Goal: Transaction & Acquisition: Book appointment/travel/reservation

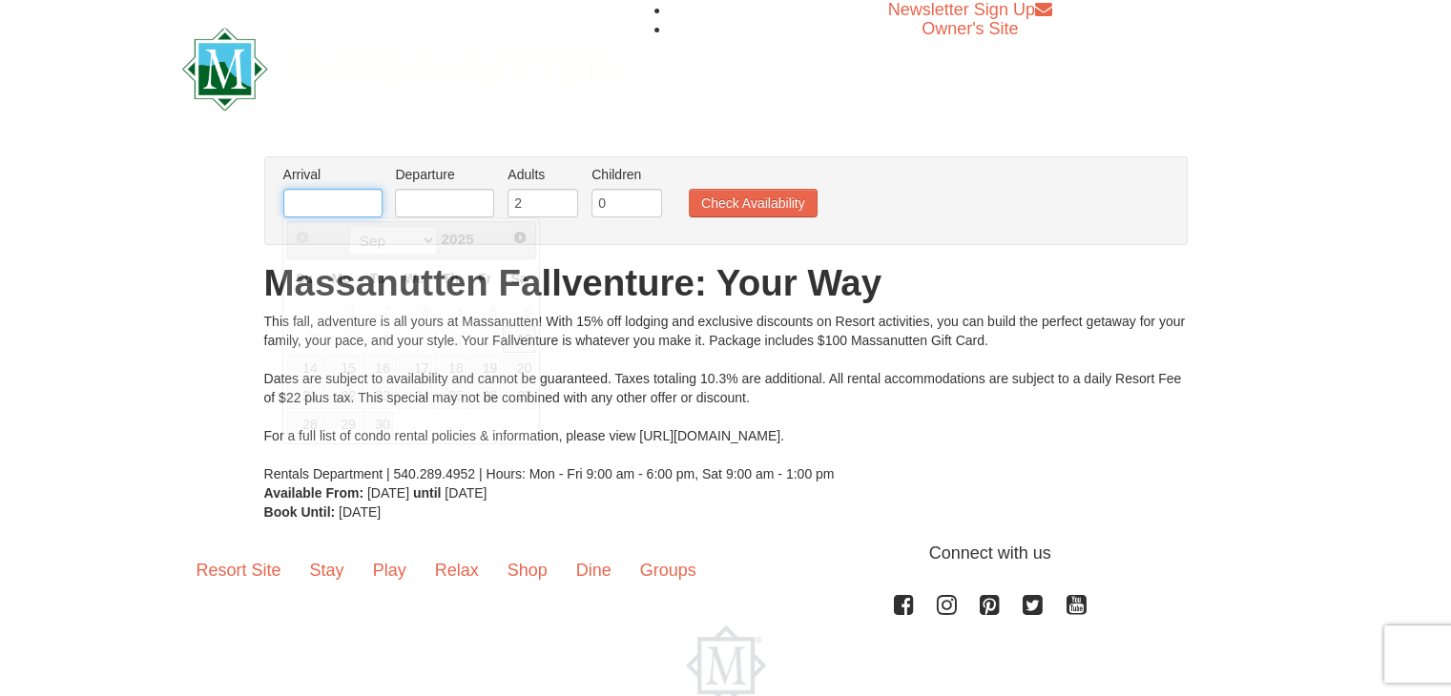
click at [320, 204] on input "text" at bounding box center [332, 203] width 99 height 29
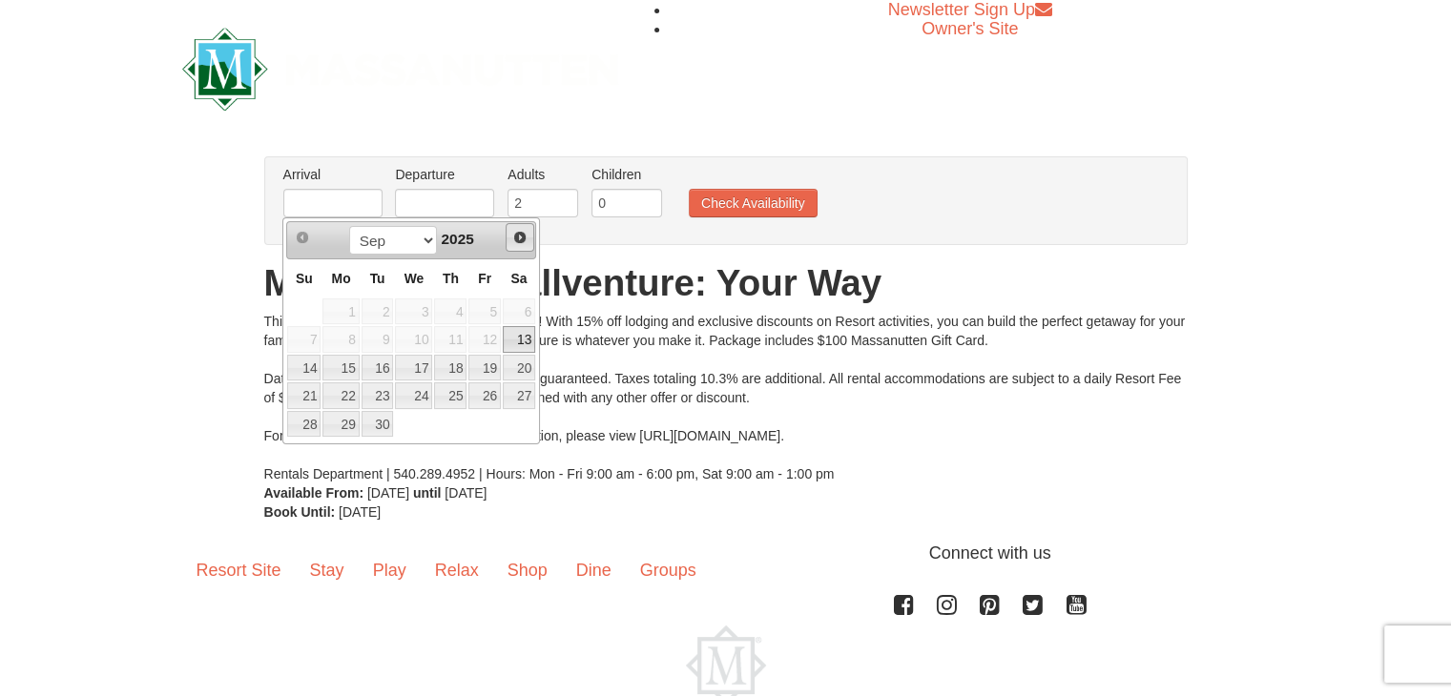
click at [510, 237] on link "Next" at bounding box center [519, 237] width 29 height 29
click at [447, 337] on link "9" at bounding box center [450, 339] width 32 height 27
type input "[DATE]"
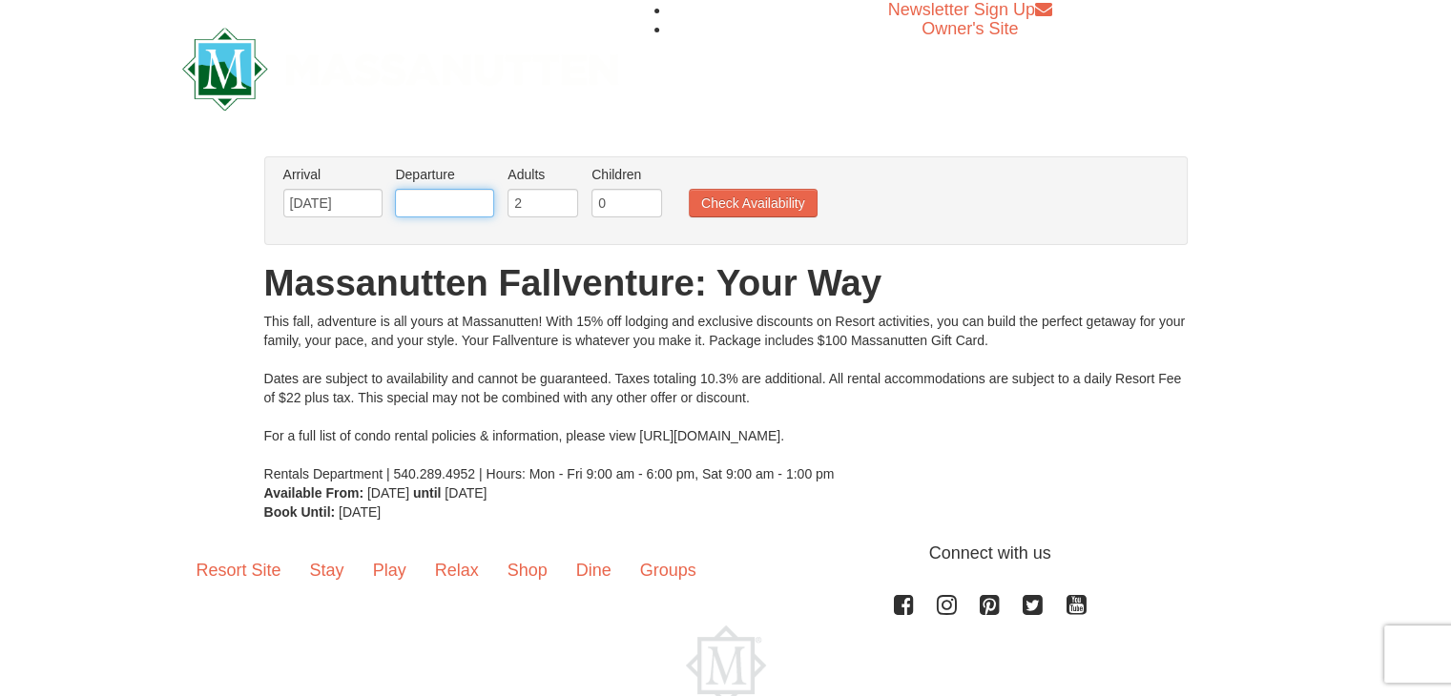
click at [479, 199] on input "text" at bounding box center [444, 203] width 99 height 29
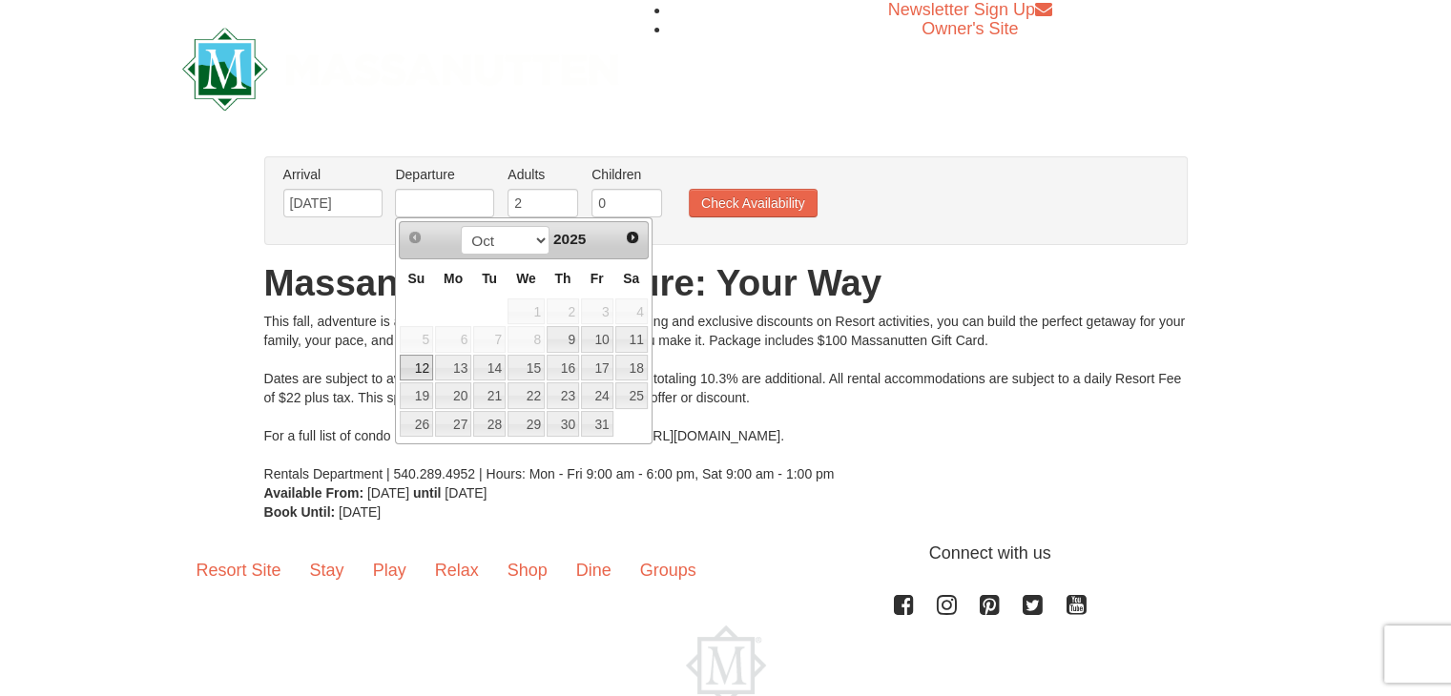
click at [426, 360] on link "12" at bounding box center [416, 368] width 33 height 27
type input "[DATE]"
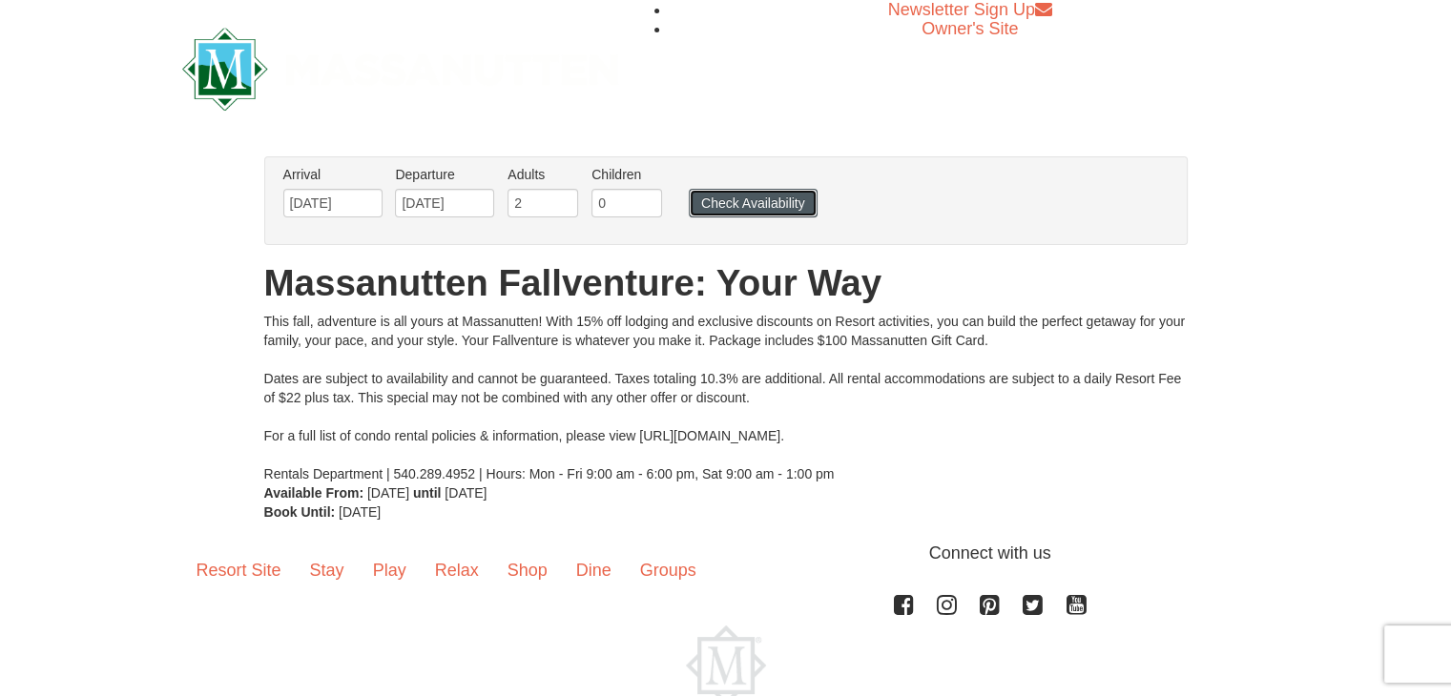
click at [713, 208] on button "Check Availability" at bounding box center [753, 203] width 129 height 29
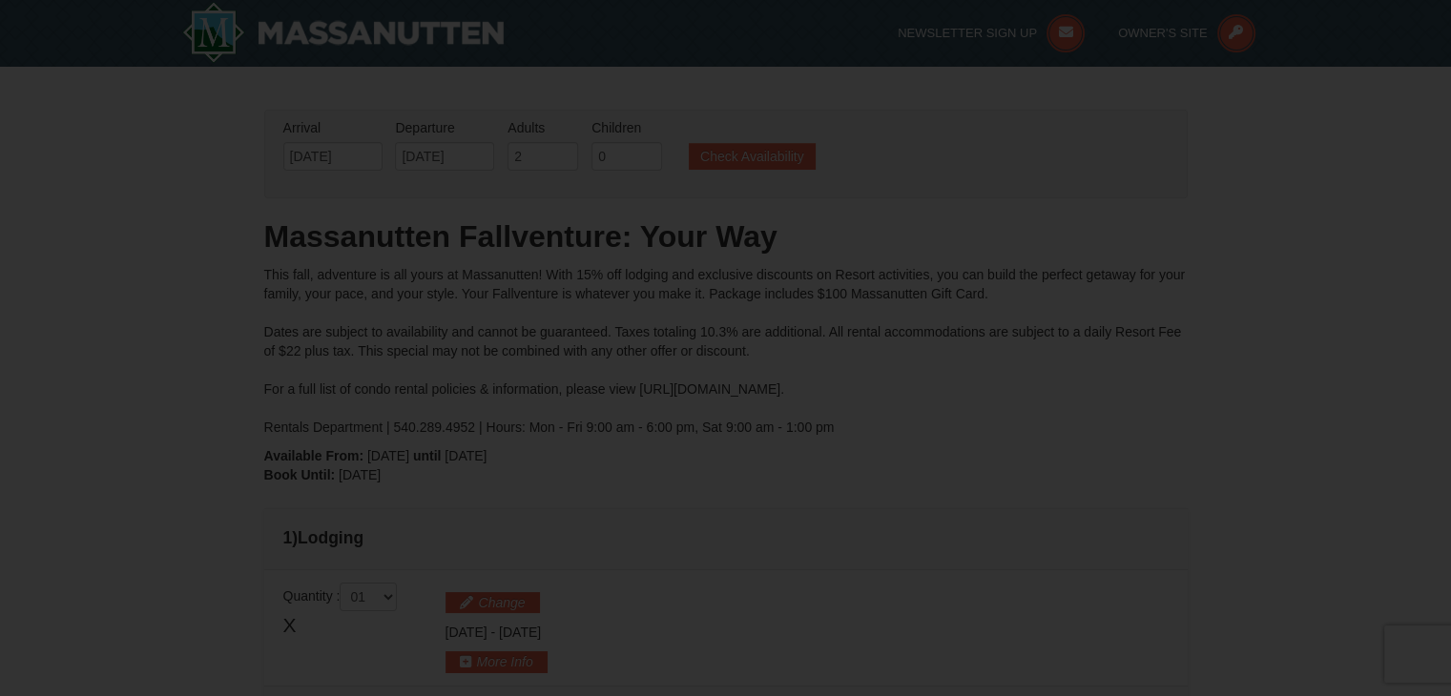
type input "[DATE]"
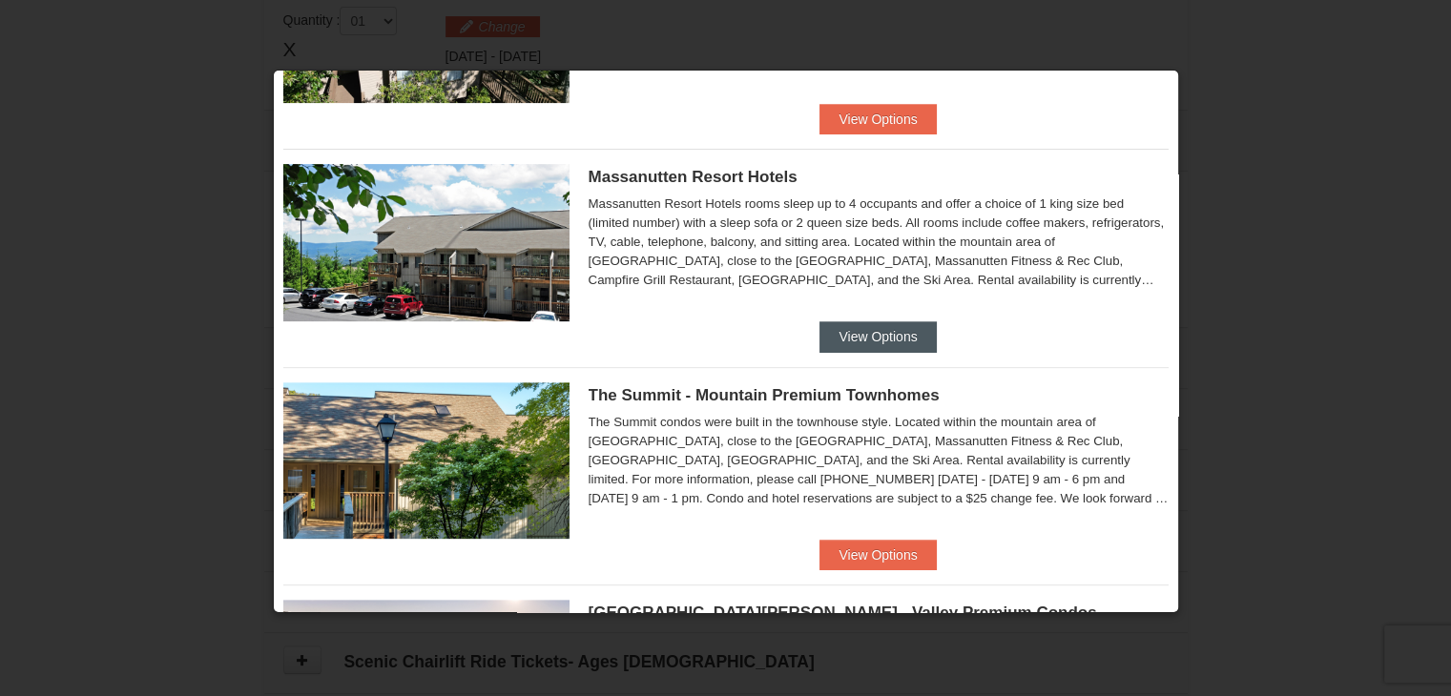
scroll to position [583, 0]
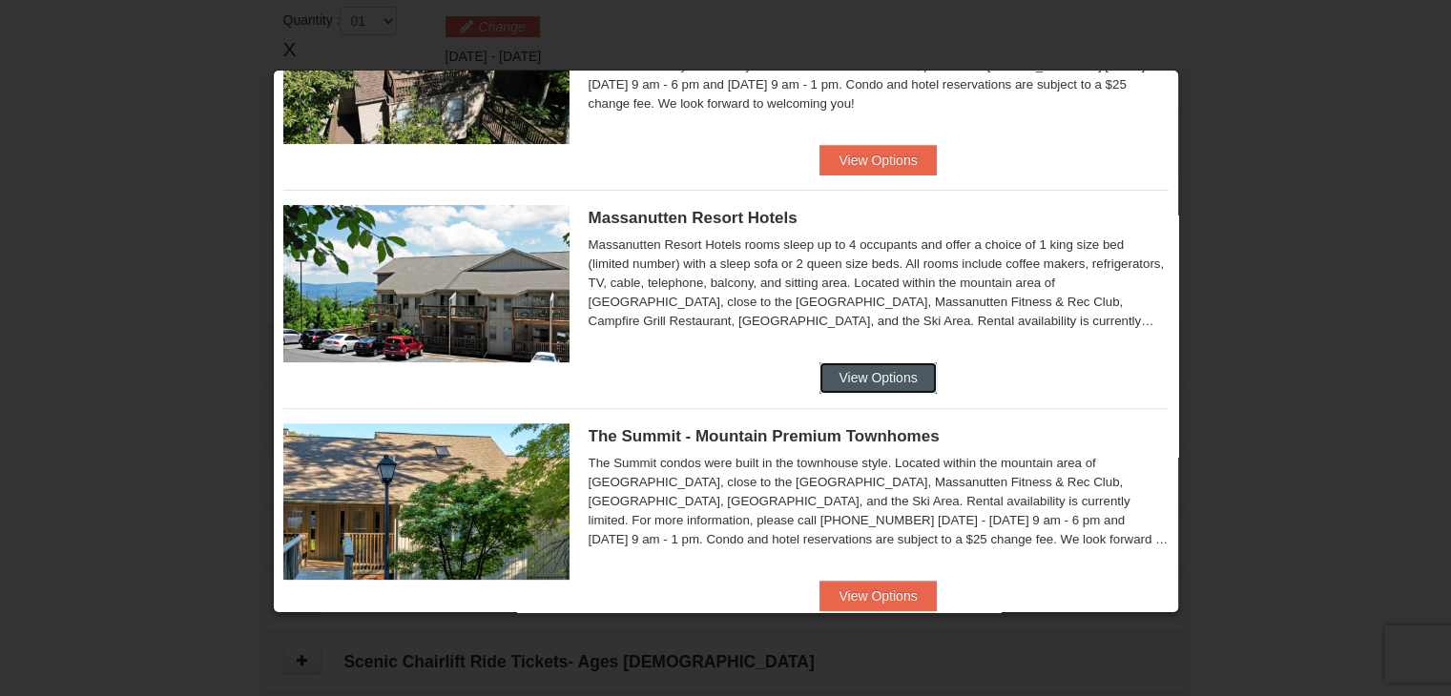
click at [895, 373] on button "View Options" at bounding box center [877, 377] width 116 height 31
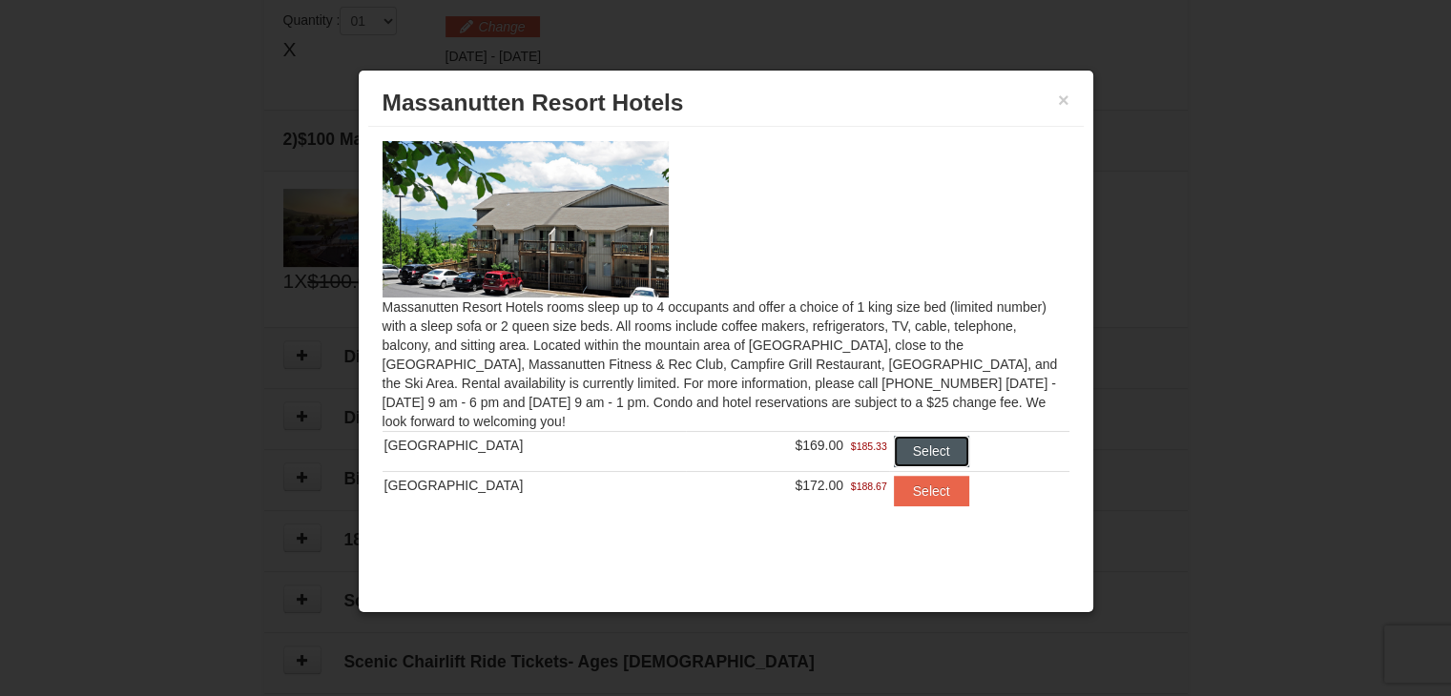
click at [923, 443] on button "Select" at bounding box center [931, 451] width 75 height 31
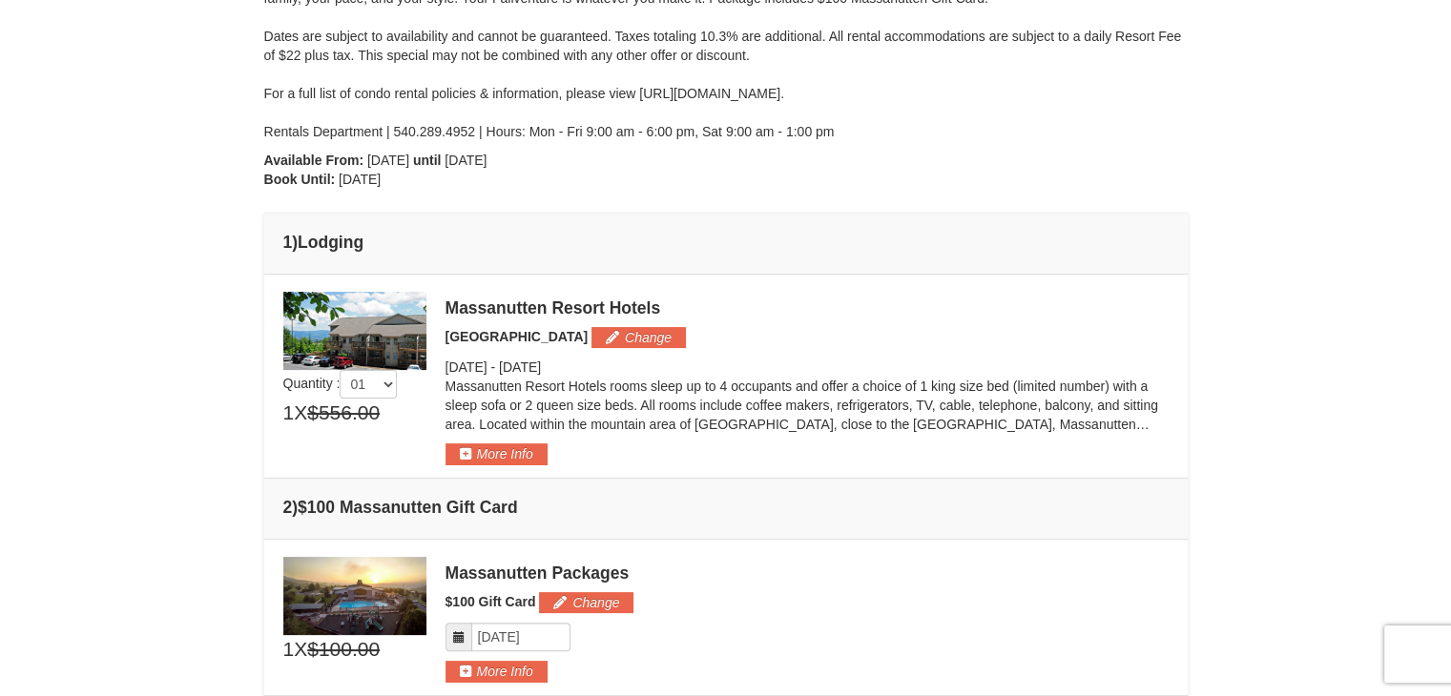
scroll to position [390, 0]
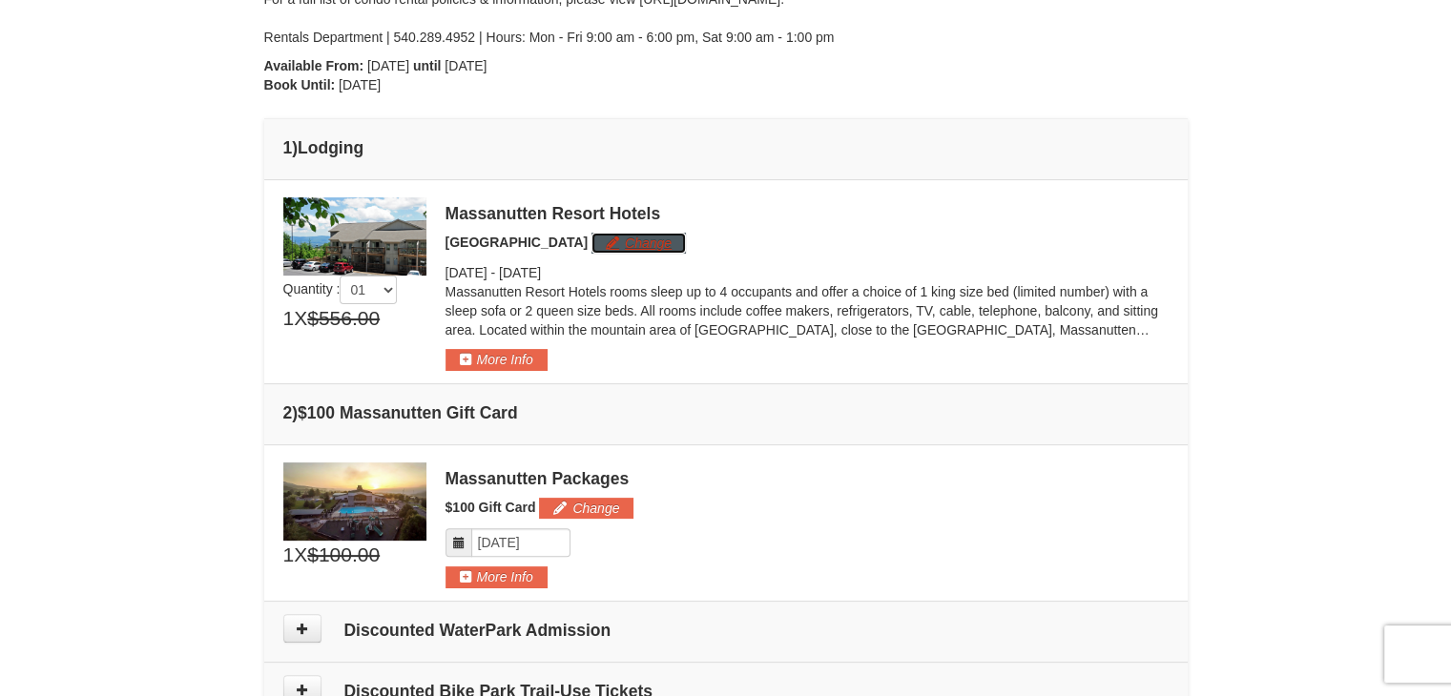
click at [623, 244] on button "Change" at bounding box center [638, 243] width 94 height 21
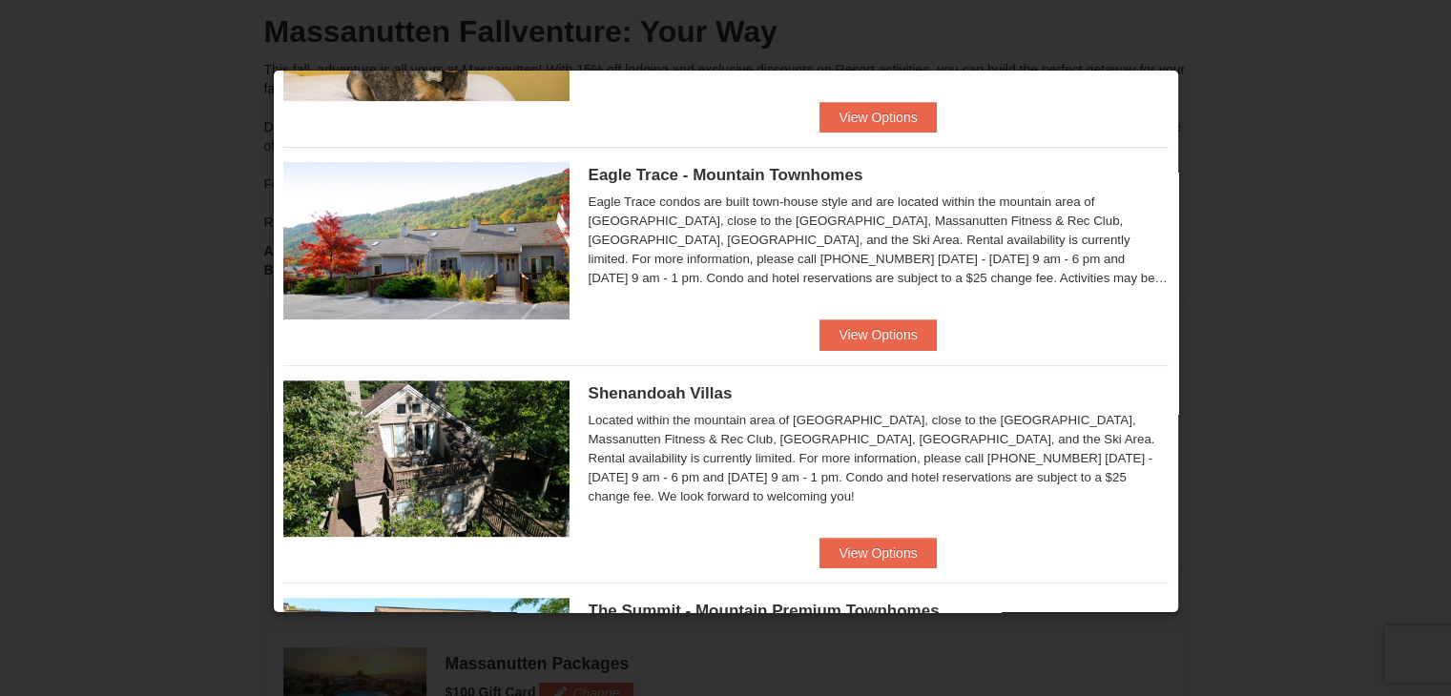
scroll to position [668, 0]
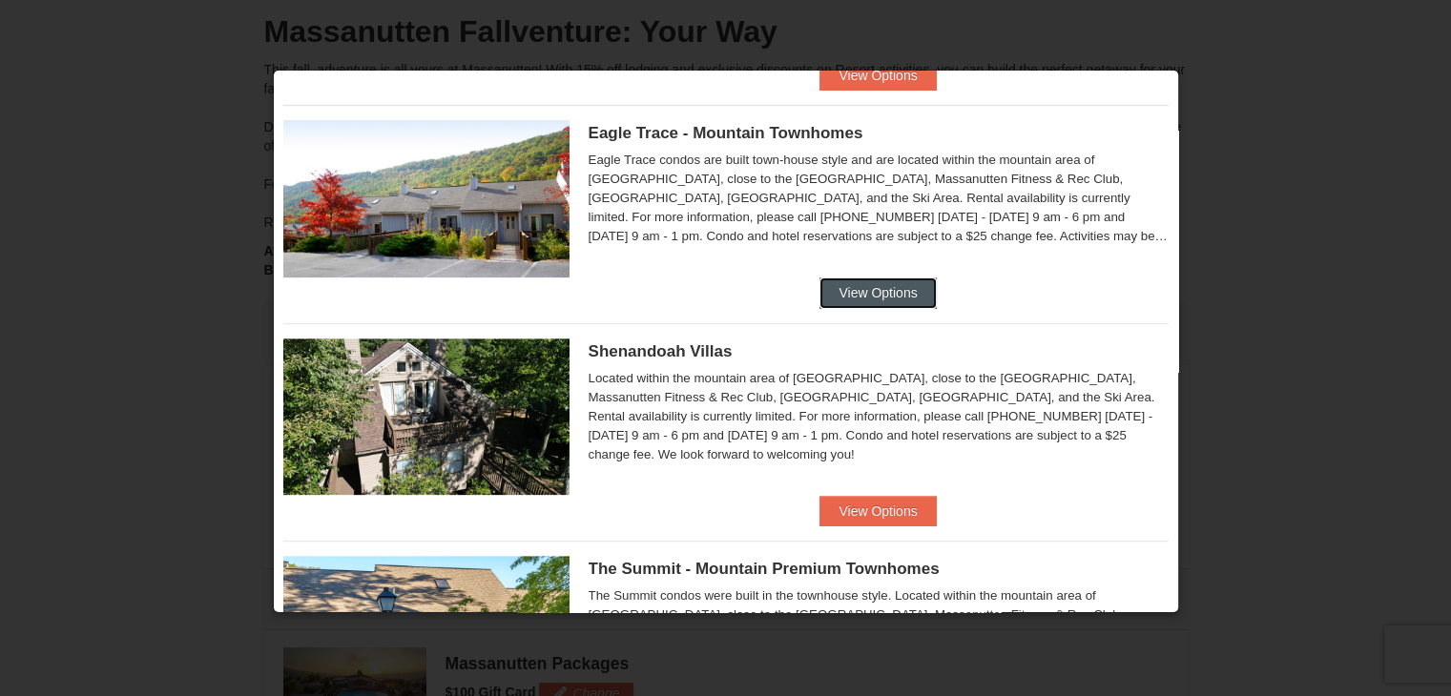
click at [891, 293] on button "View Options" at bounding box center [877, 293] width 116 height 31
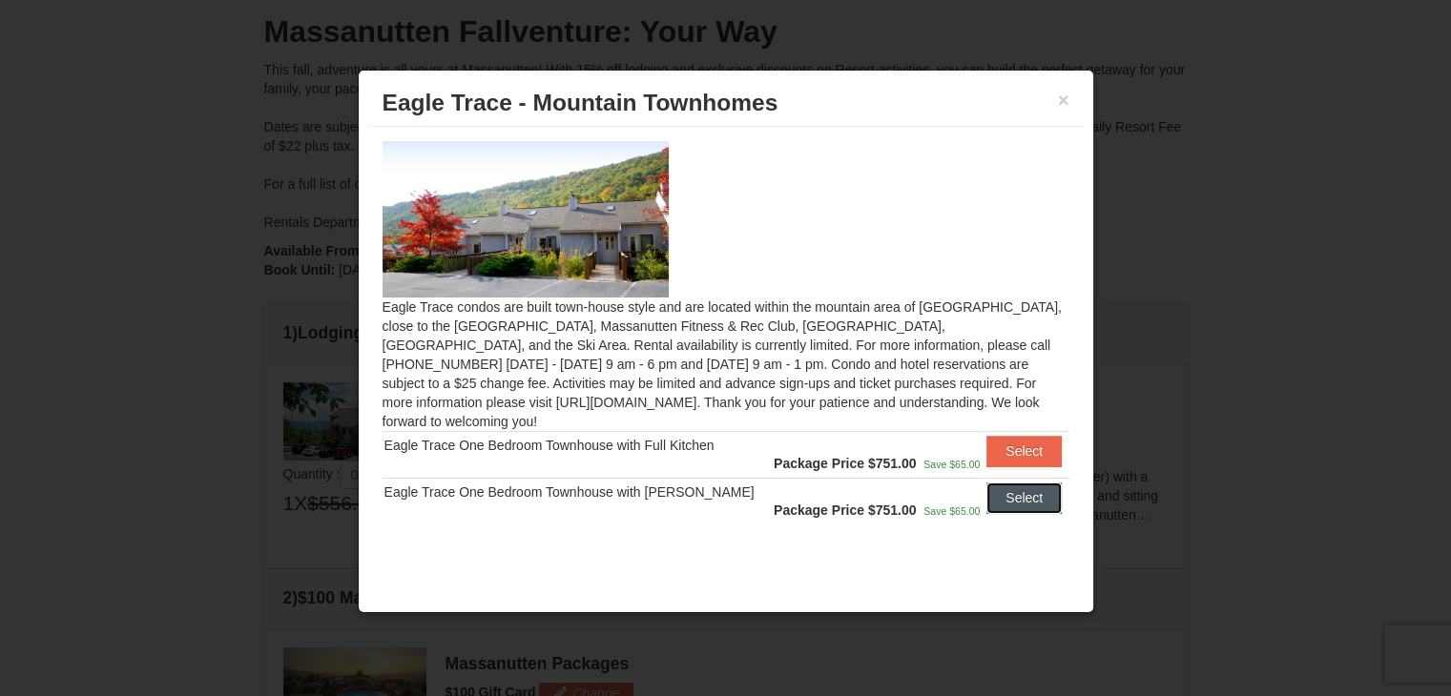
click at [996, 483] on button "Select" at bounding box center [1023, 498] width 75 height 31
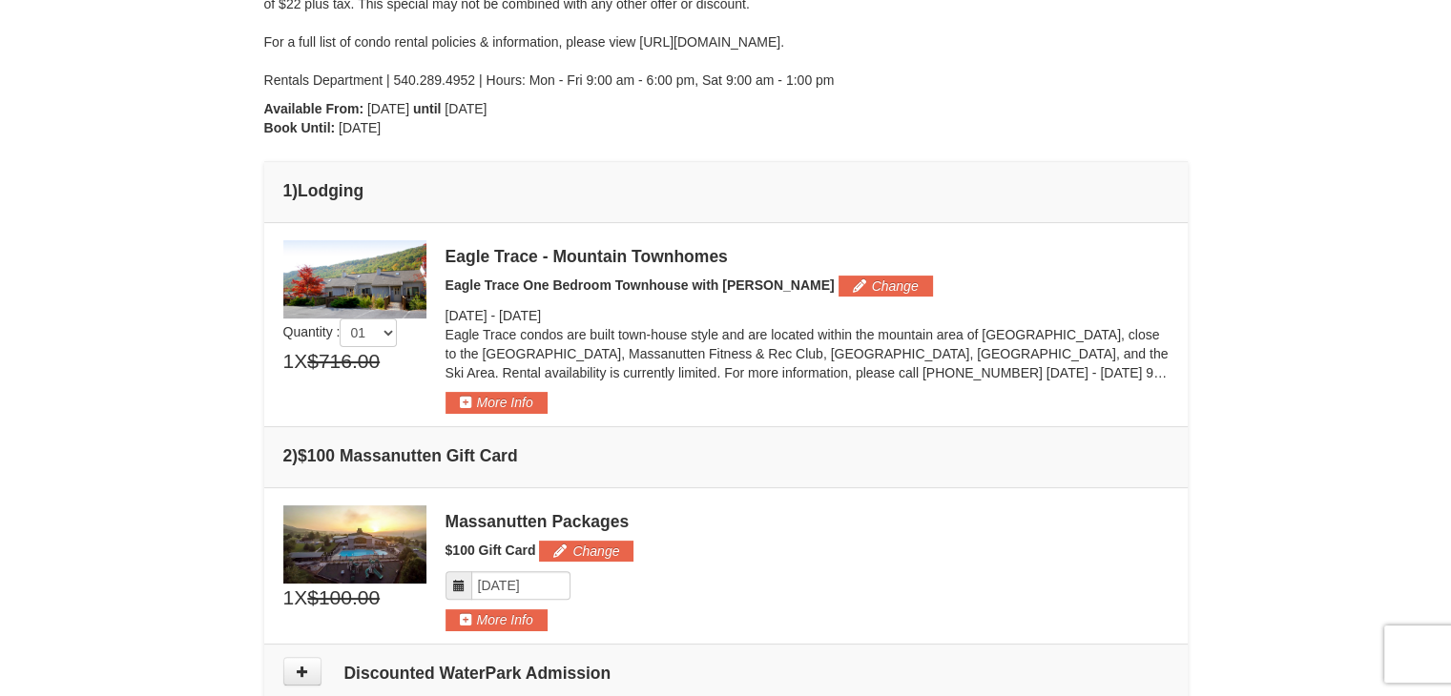
scroll to position [300, 0]
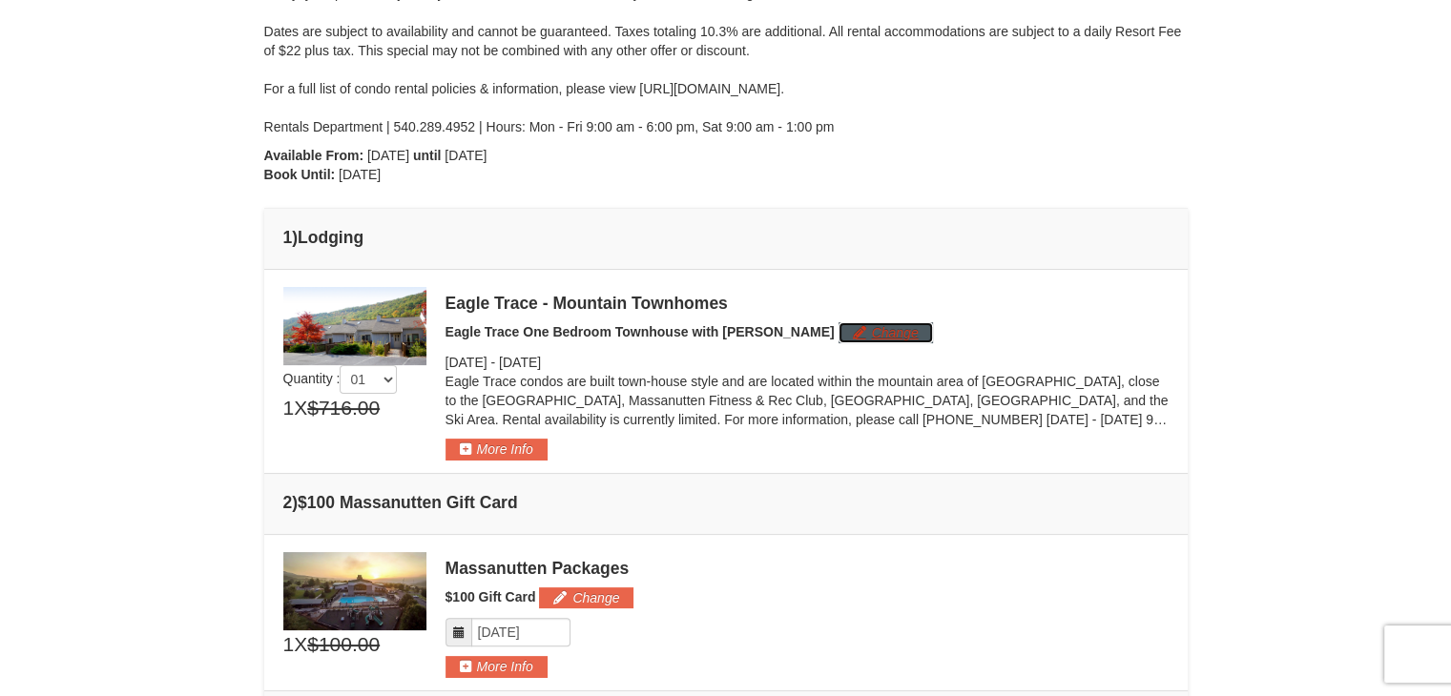
click at [838, 337] on button "Change" at bounding box center [885, 332] width 94 height 21
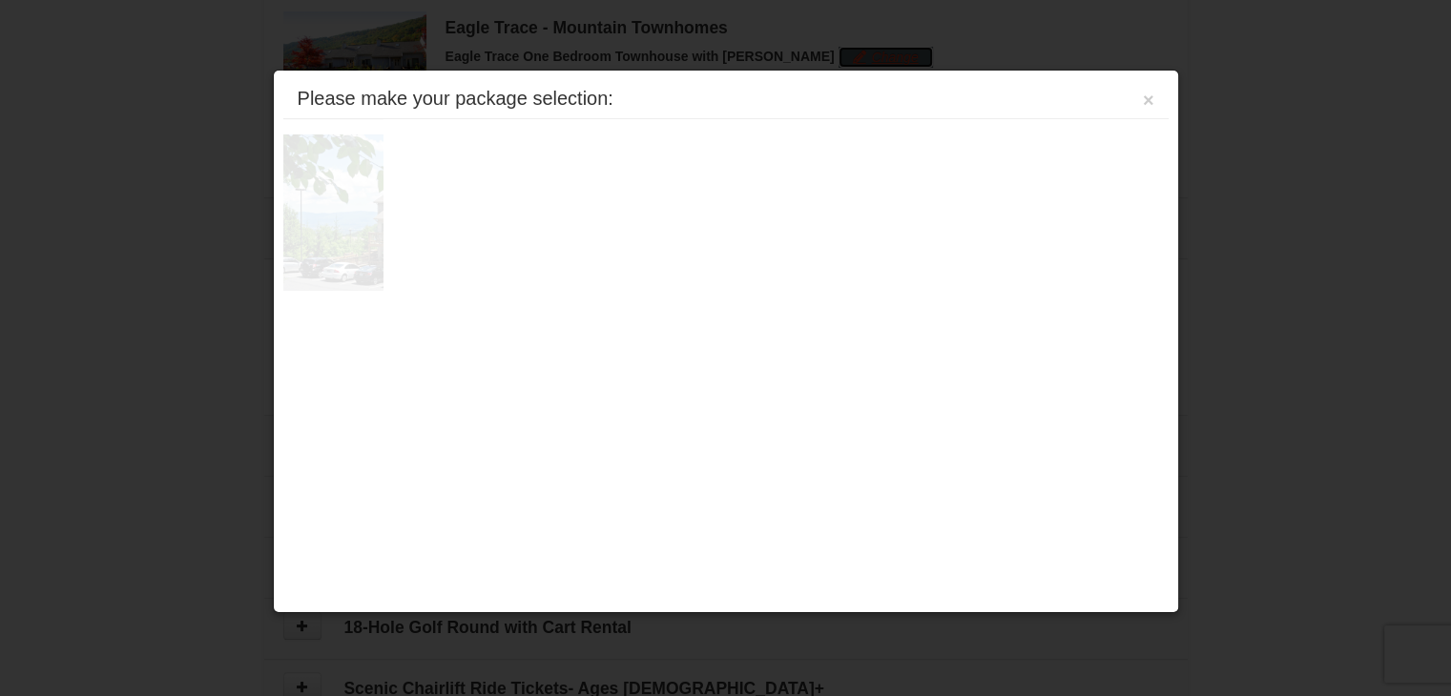
scroll to position [587, 0]
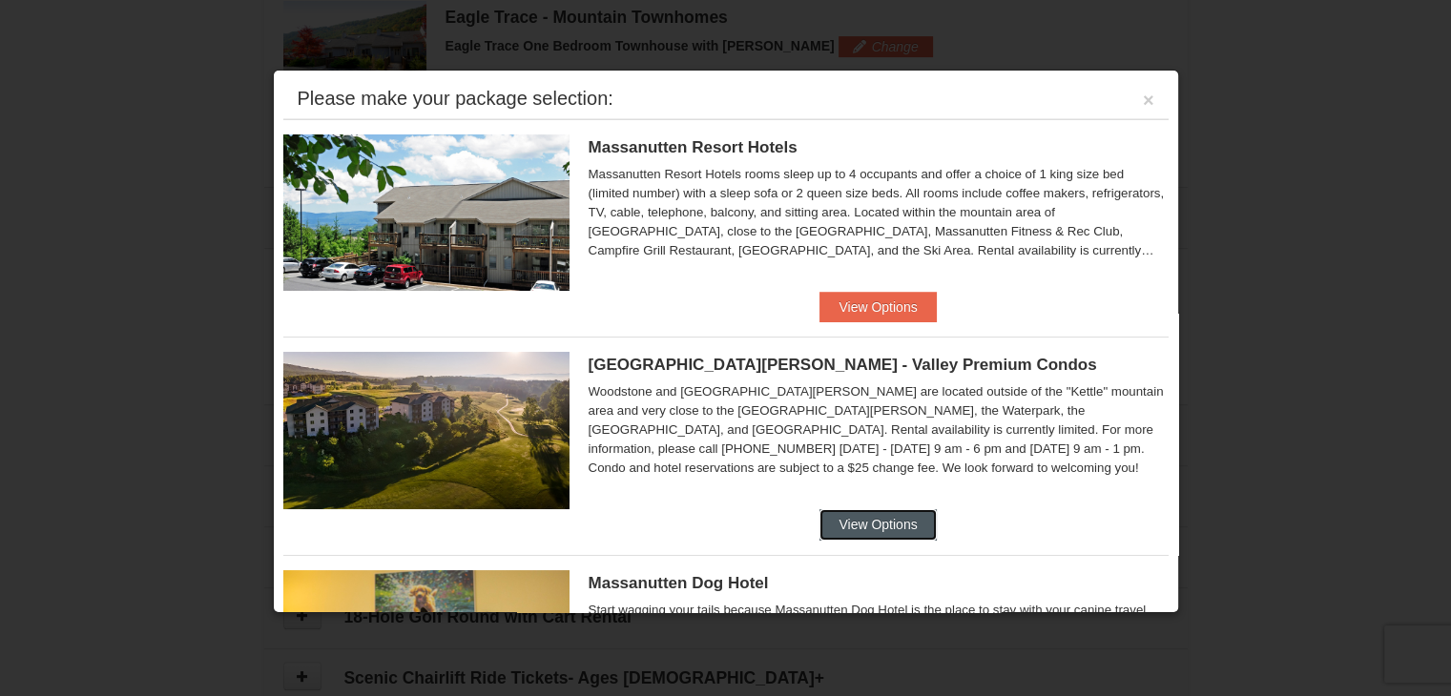
click at [889, 526] on button "View Options" at bounding box center [877, 524] width 116 height 31
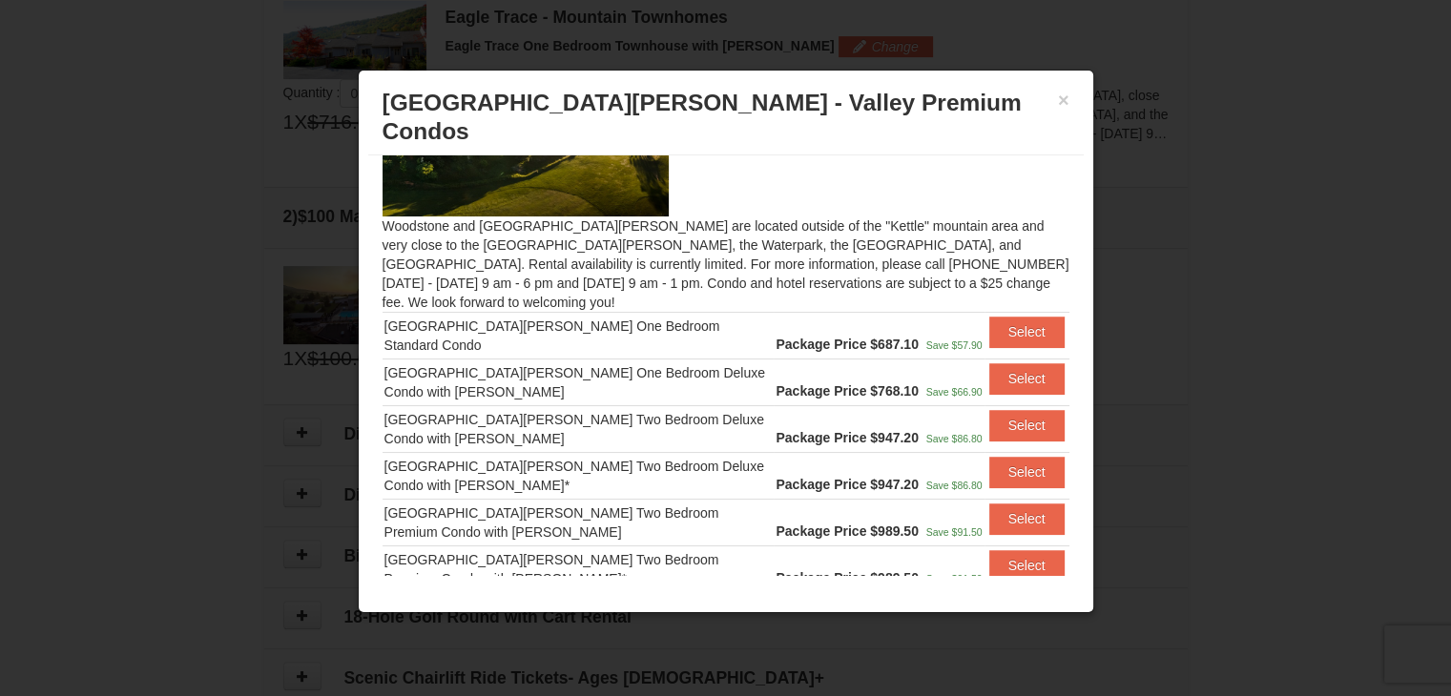
scroll to position [64, 0]
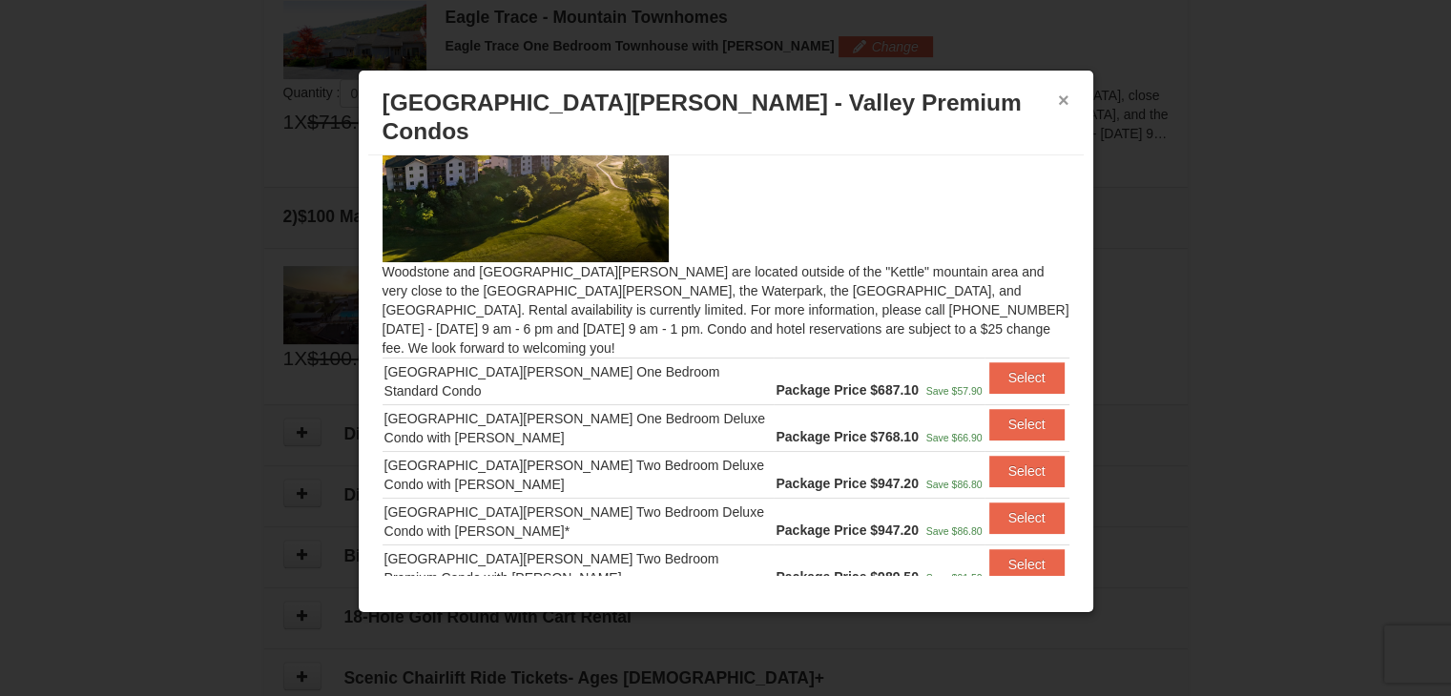
click at [1058, 93] on button "×" at bounding box center [1063, 100] width 11 height 19
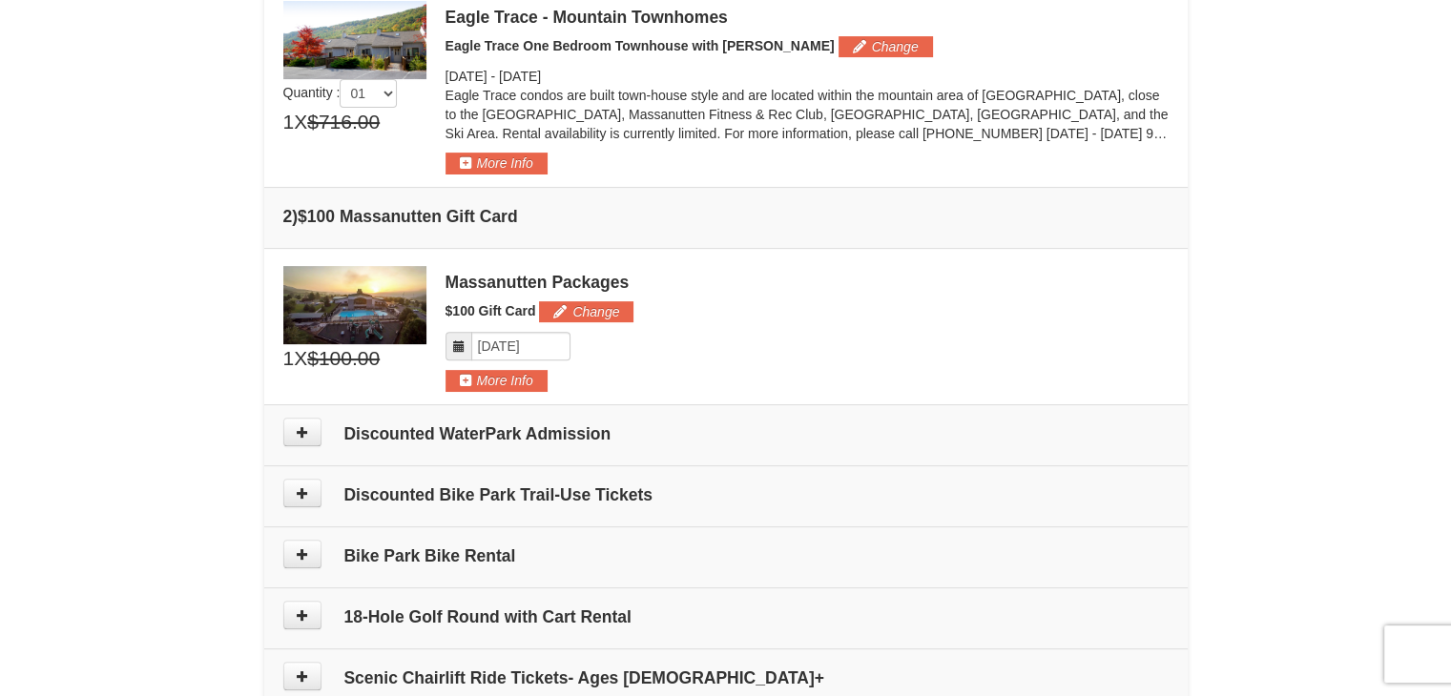
scroll to position [491, 0]
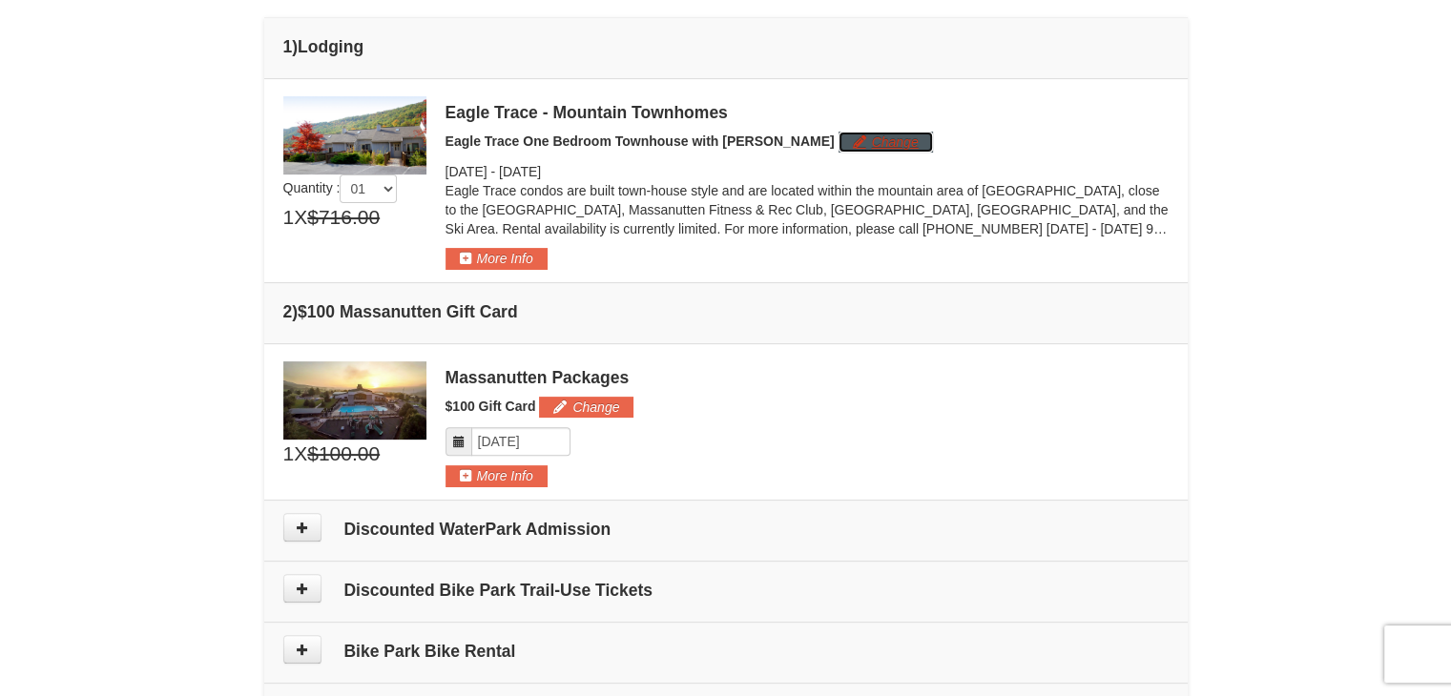
click at [838, 142] on button "Change" at bounding box center [885, 142] width 94 height 21
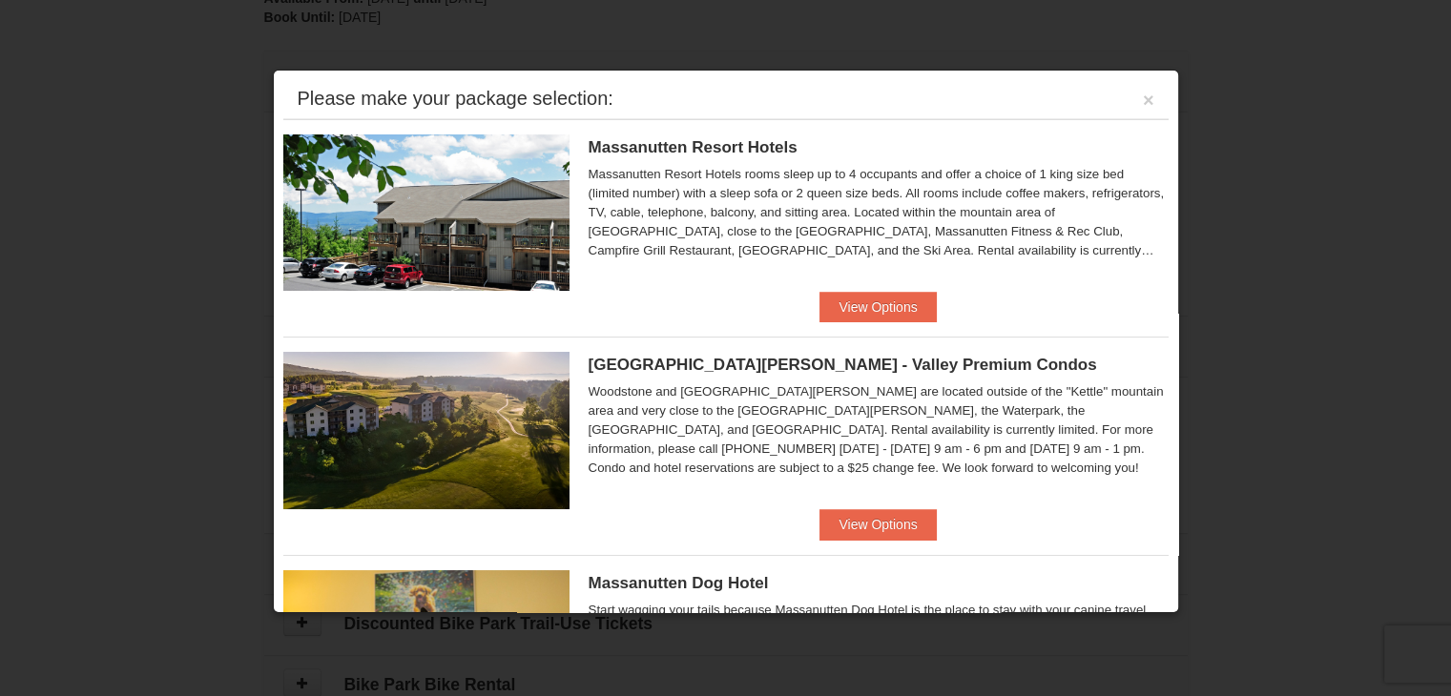
scroll to position [205, 0]
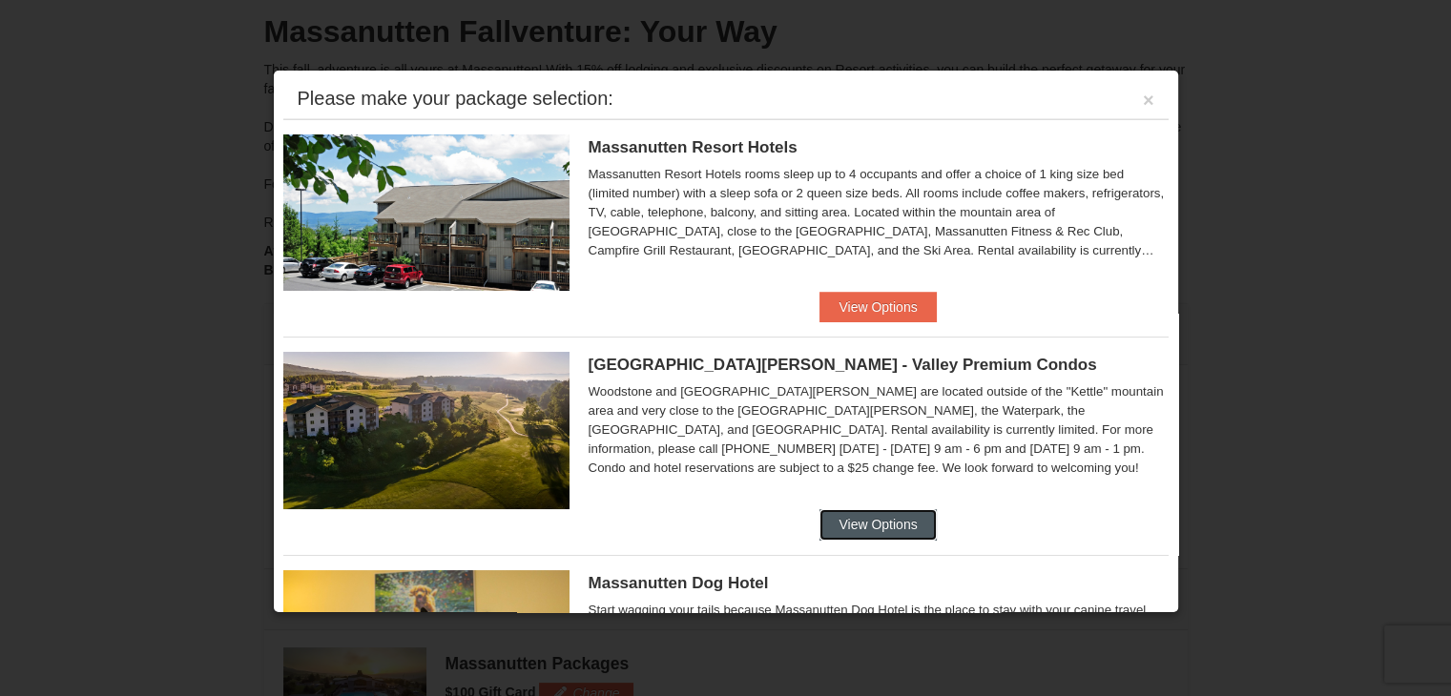
click at [824, 530] on button "View Options" at bounding box center [877, 524] width 116 height 31
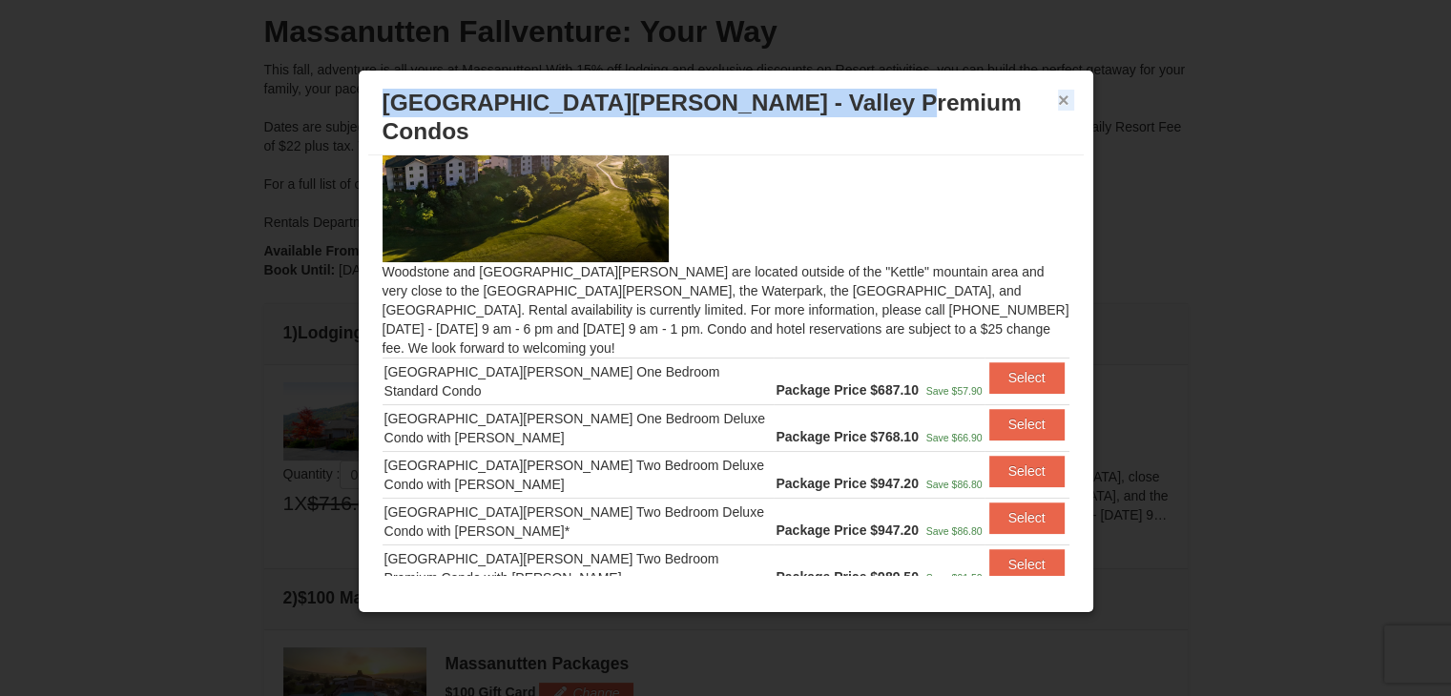
click at [1057, 102] on div "× [GEOGRAPHIC_DATA][PERSON_NAME] - Valley Premium Condos" at bounding box center [725, 117] width 715 height 75
click at [1058, 104] on button "×" at bounding box center [1063, 100] width 11 height 19
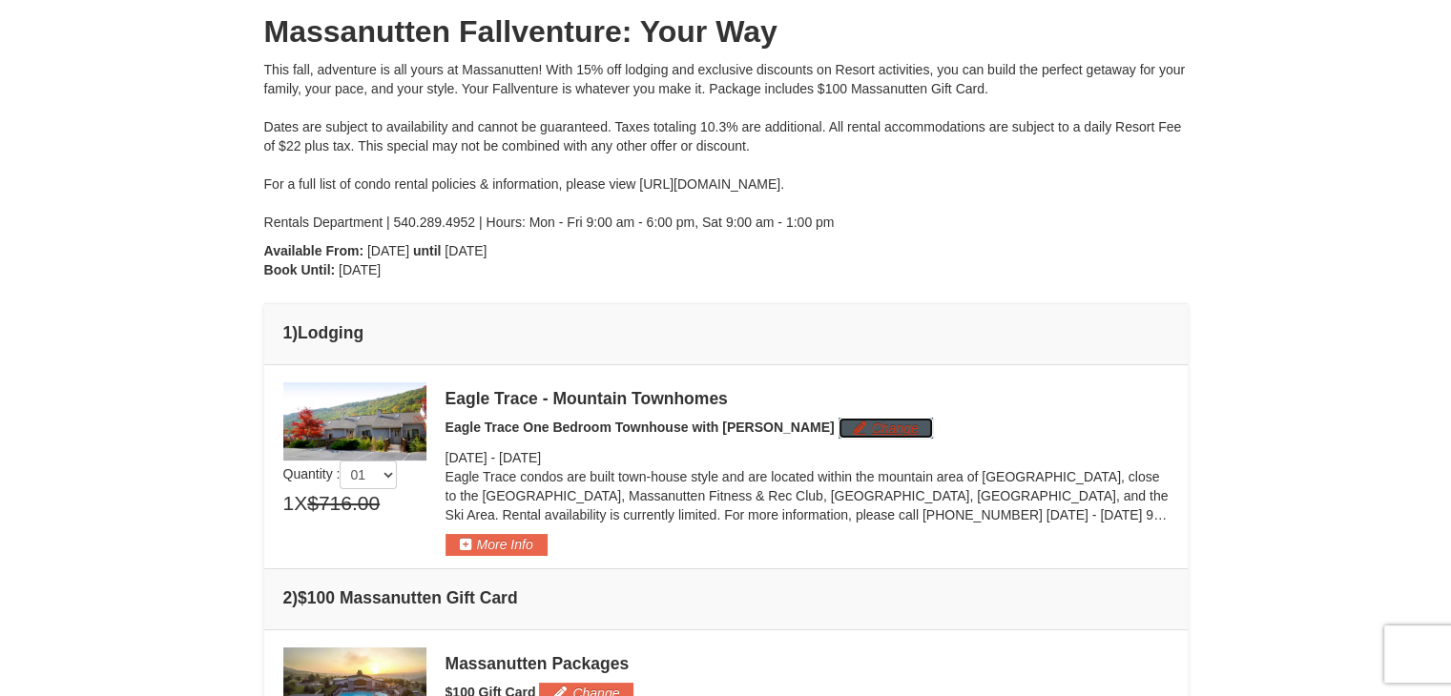
click at [838, 432] on button "Change" at bounding box center [885, 428] width 94 height 21
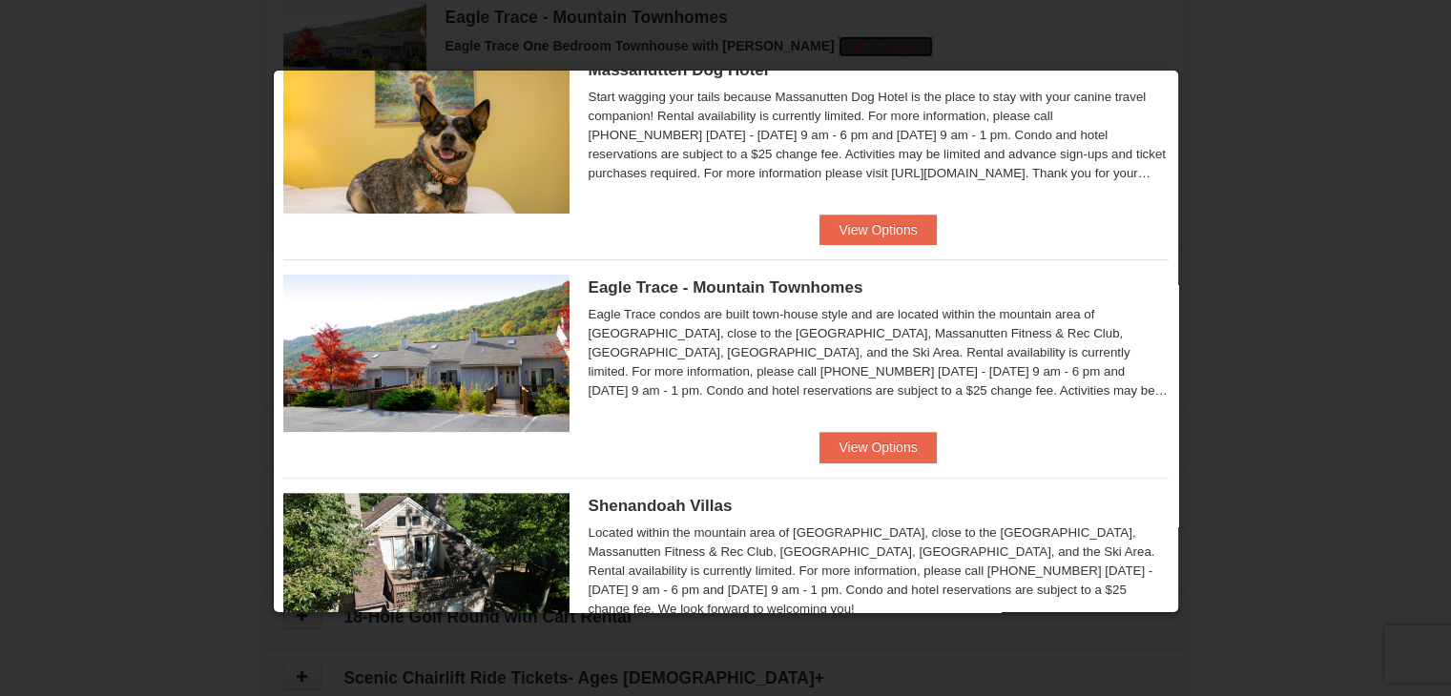
scroll to position [572, 0]
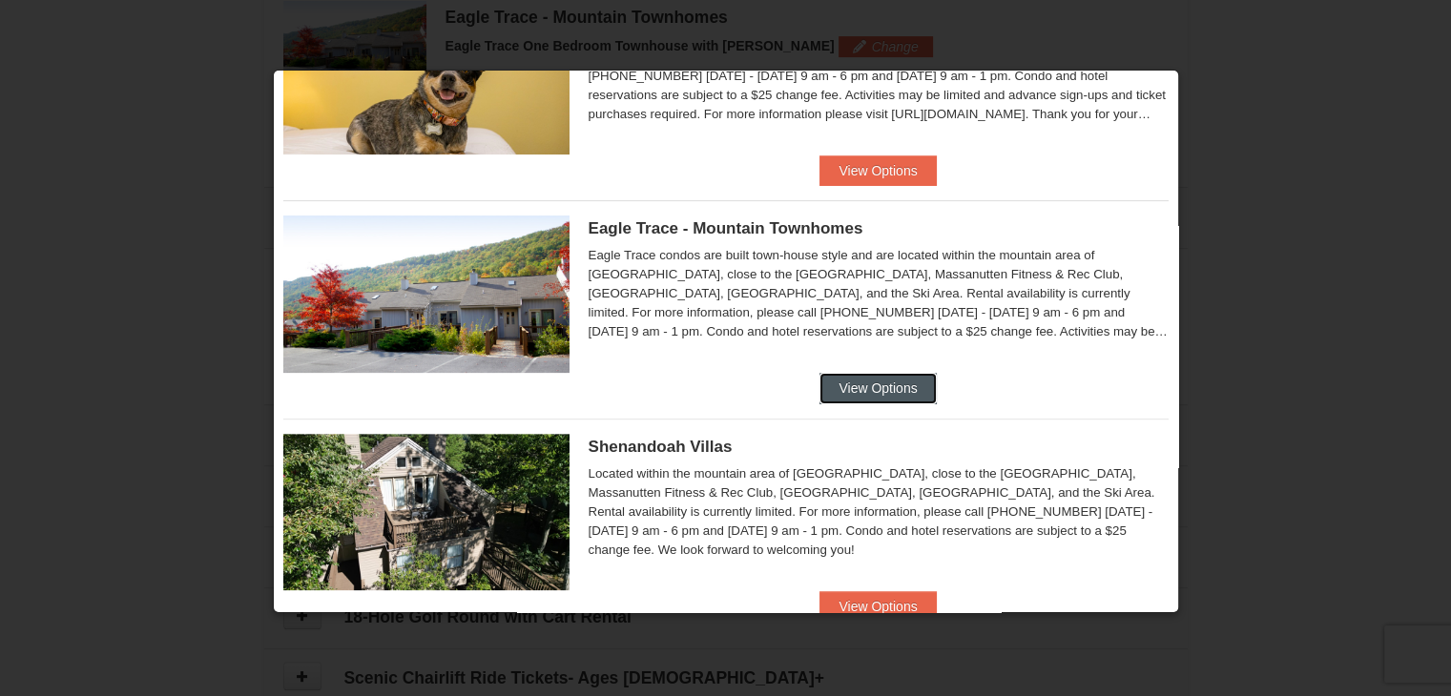
click at [824, 379] on button "View Options" at bounding box center [877, 388] width 116 height 31
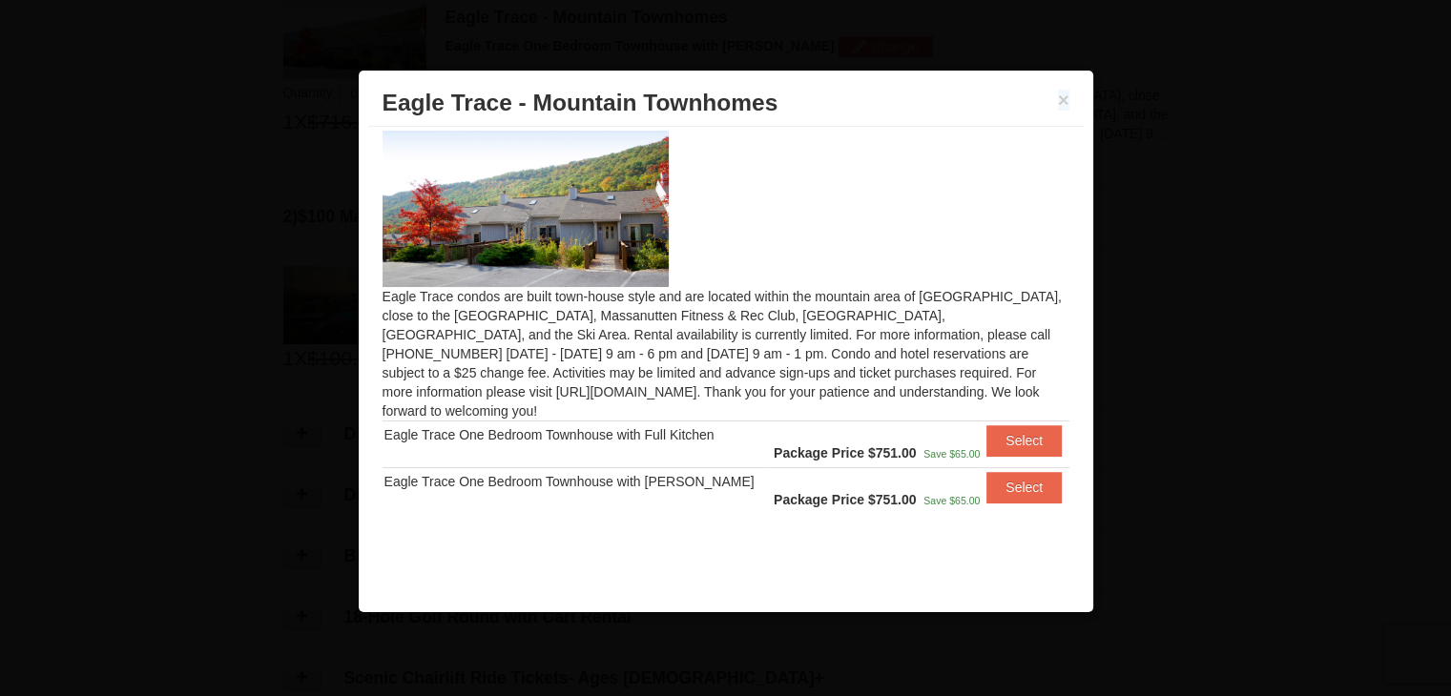
scroll to position [0, 0]
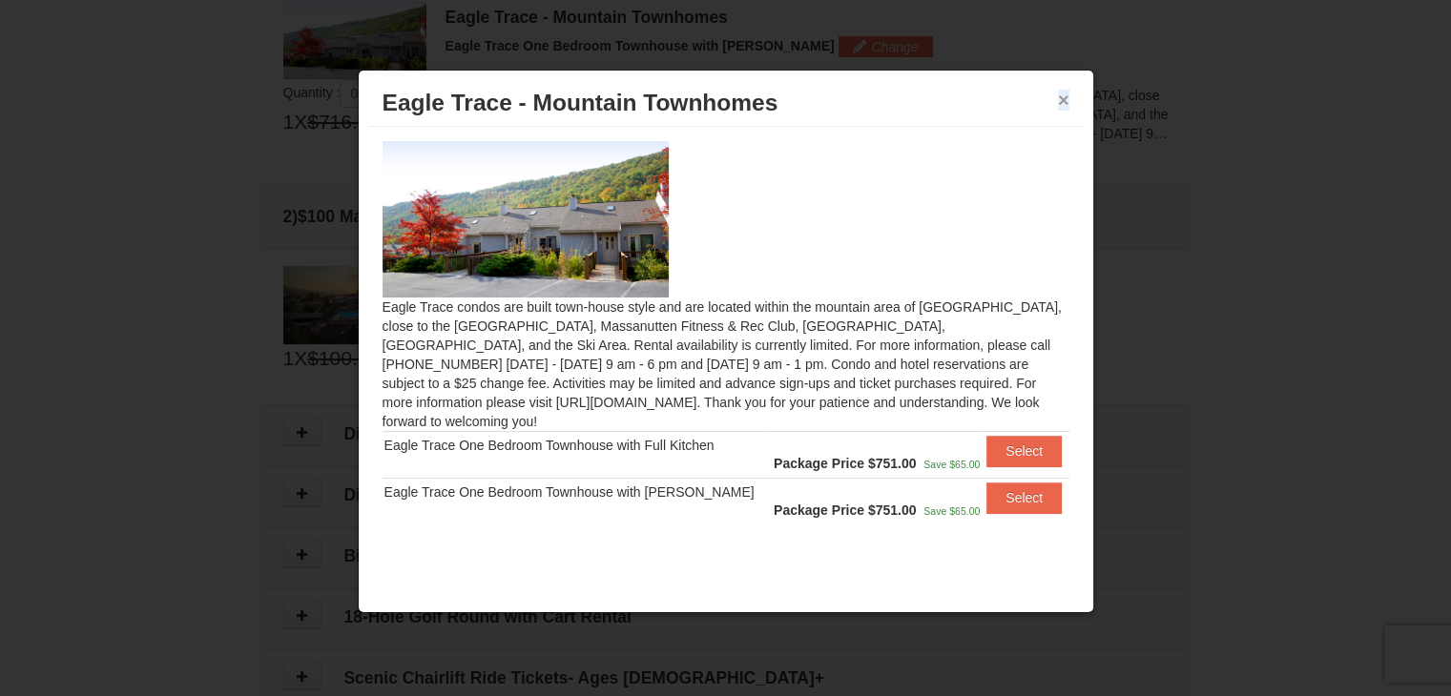
click at [1064, 96] on button "×" at bounding box center [1063, 100] width 11 height 19
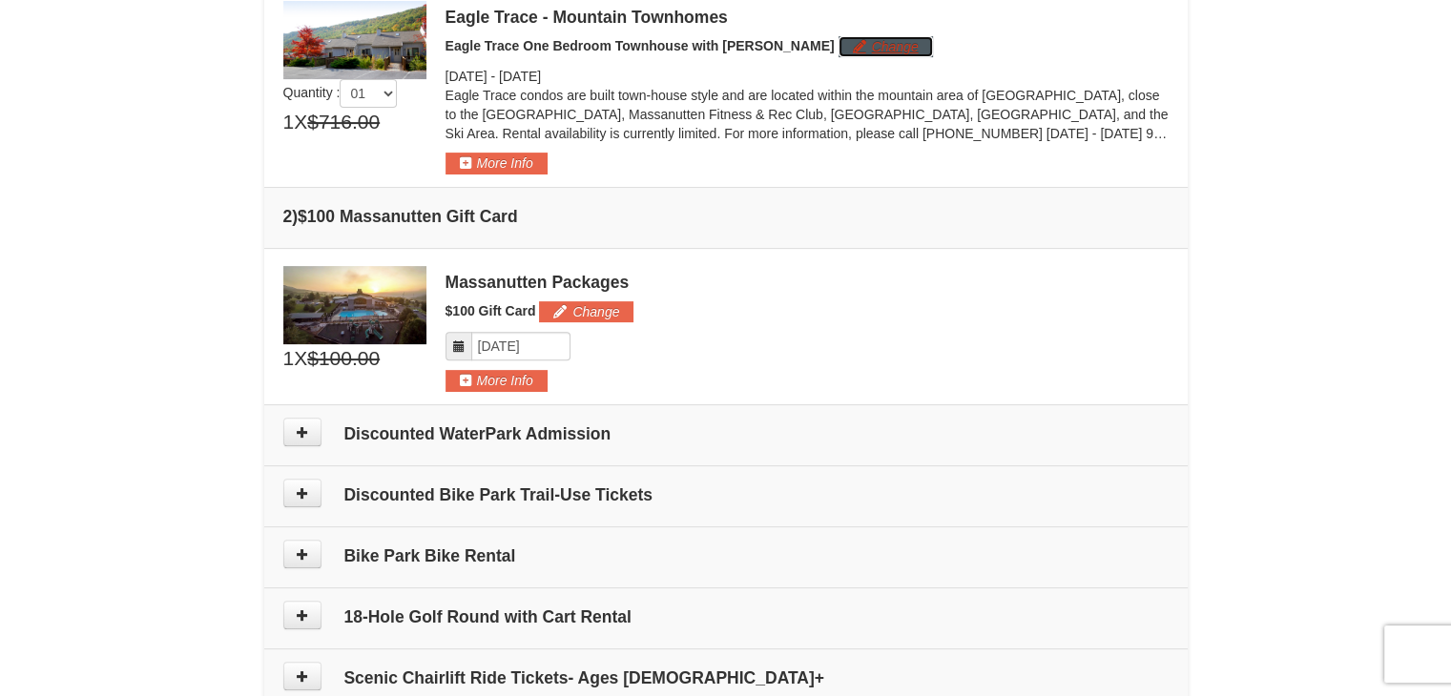
click at [838, 45] on button "Change" at bounding box center [885, 46] width 94 height 21
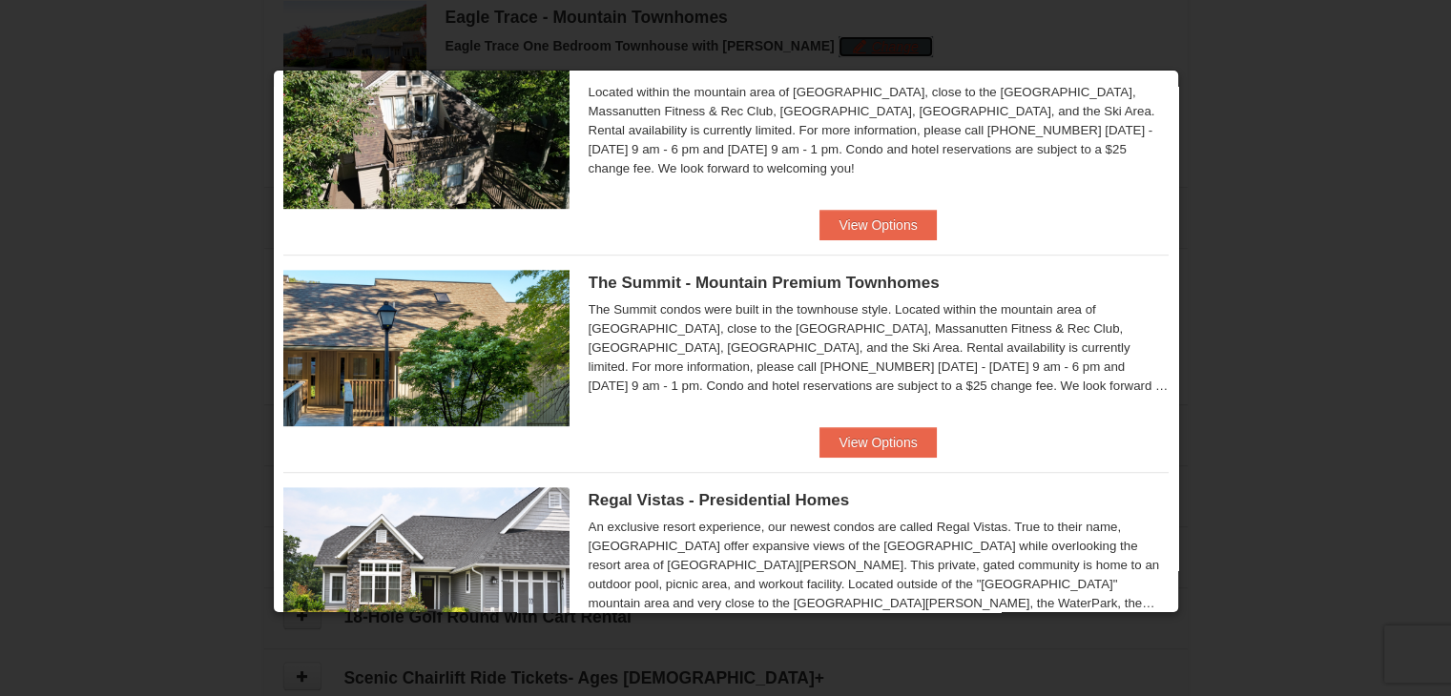
scroll to position [858, 0]
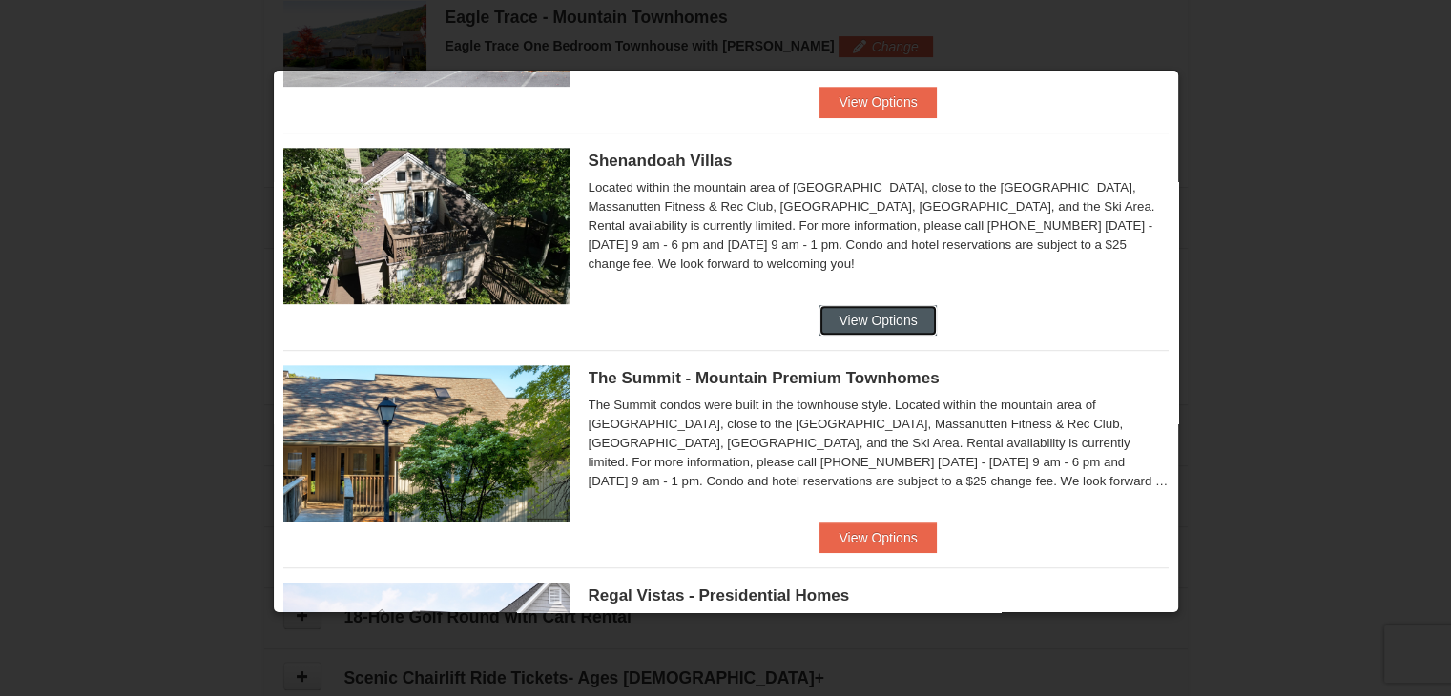
click at [834, 319] on button "View Options" at bounding box center [877, 320] width 116 height 31
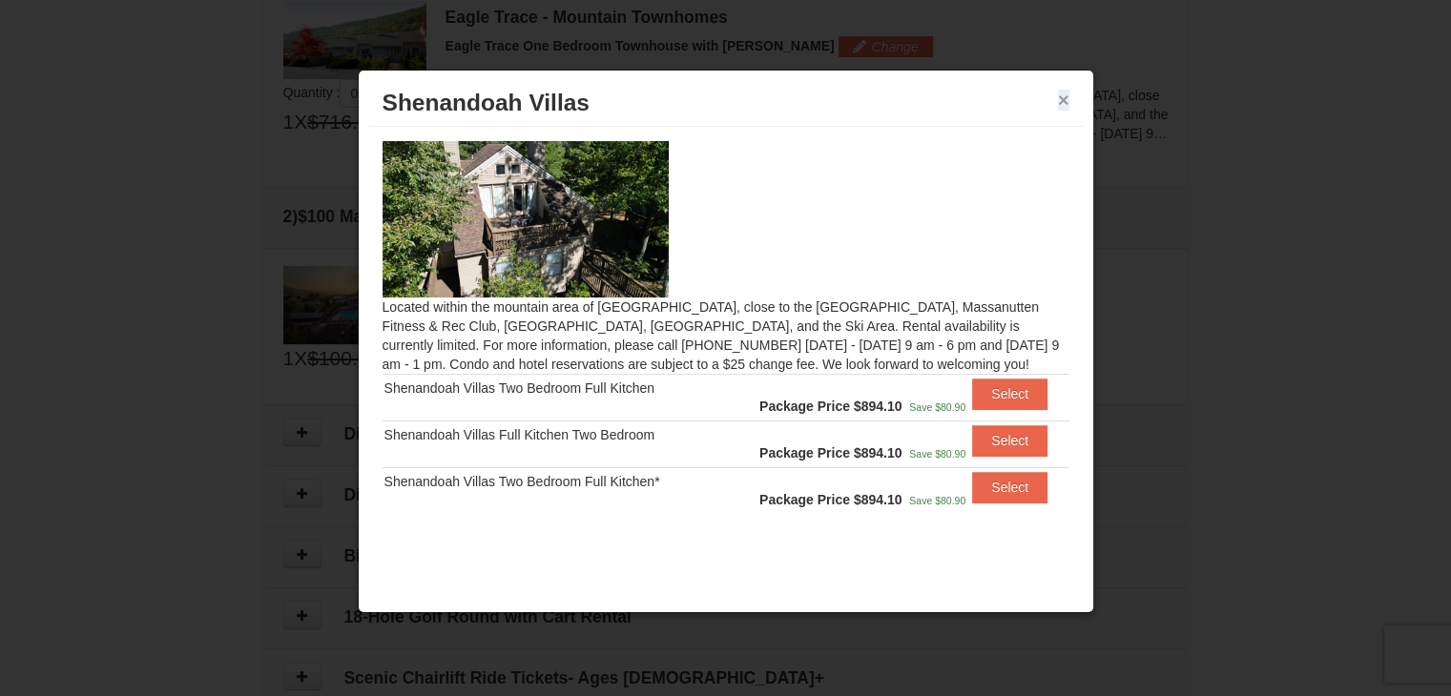
click at [1064, 99] on button "×" at bounding box center [1063, 100] width 11 height 19
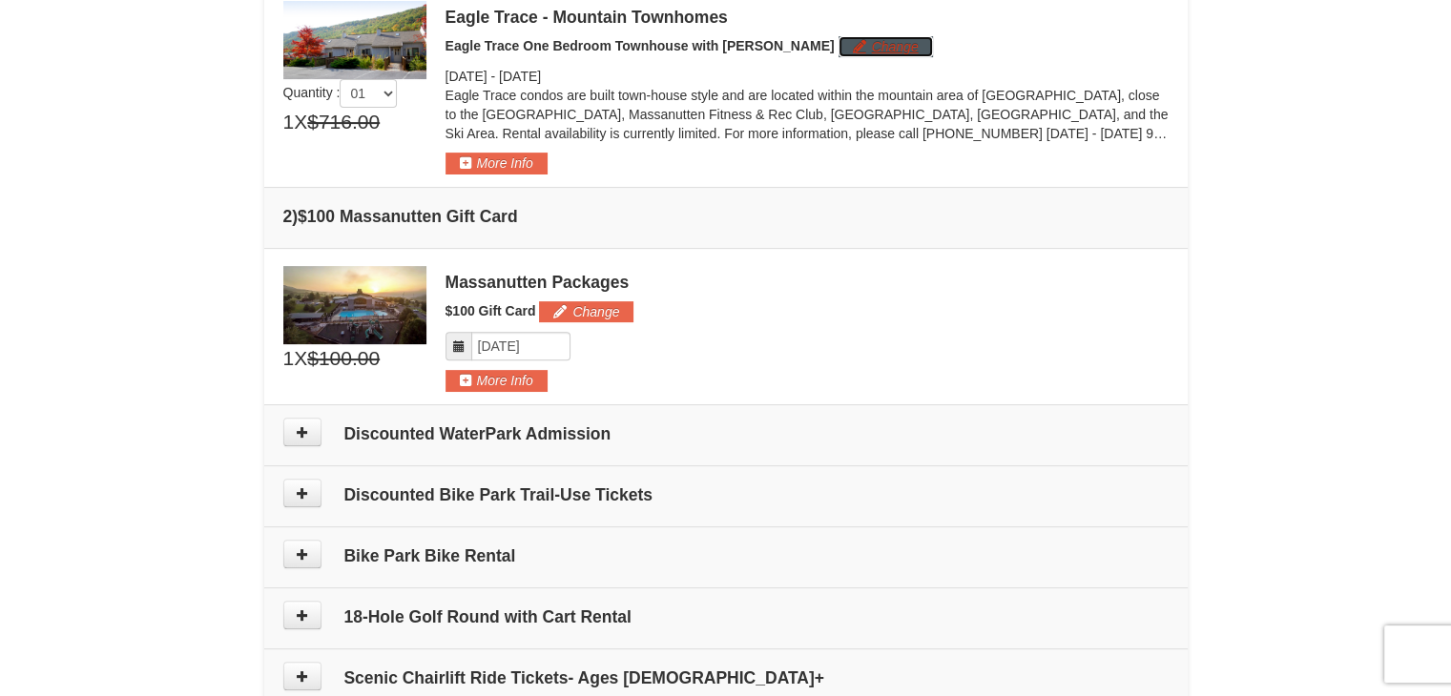
click at [838, 43] on button "Change" at bounding box center [885, 46] width 94 height 21
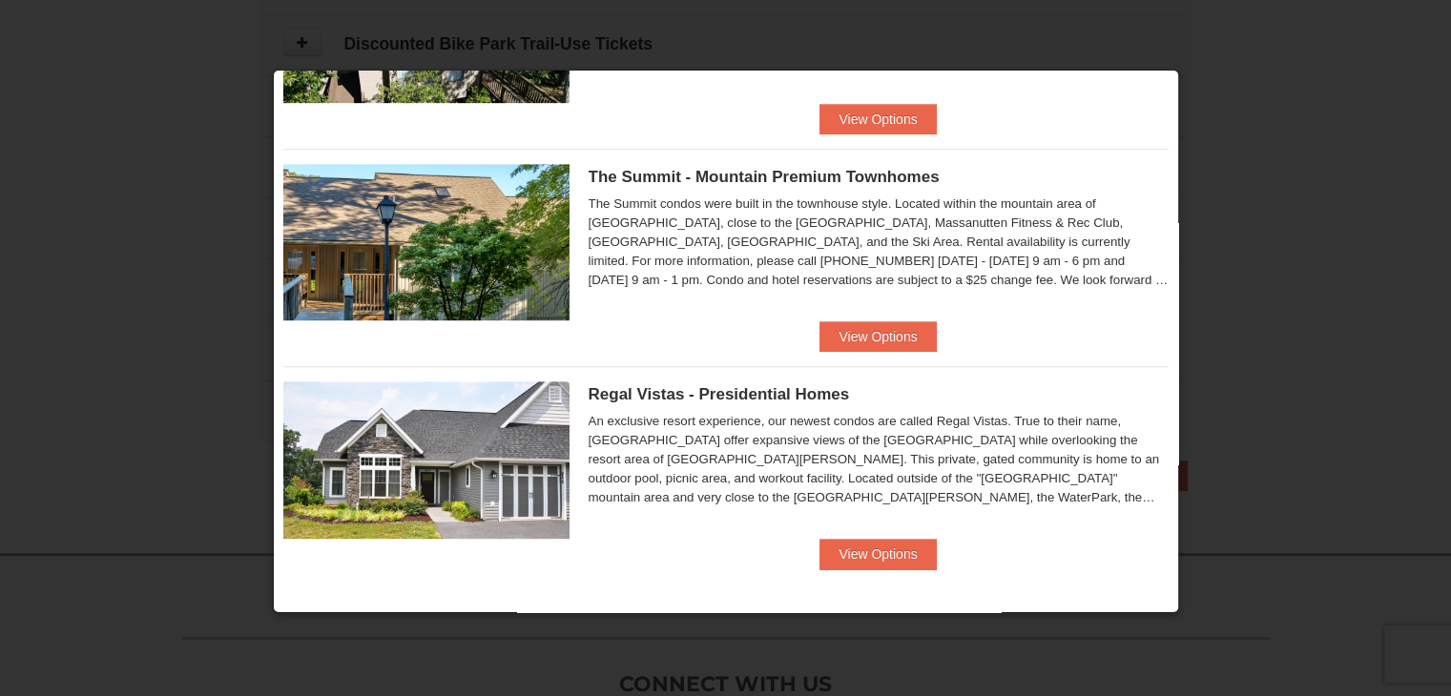
scroll to position [1063, 0]
click at [880, 347] on button "View Options" at bounding box center [877, 336] width 116 height 31
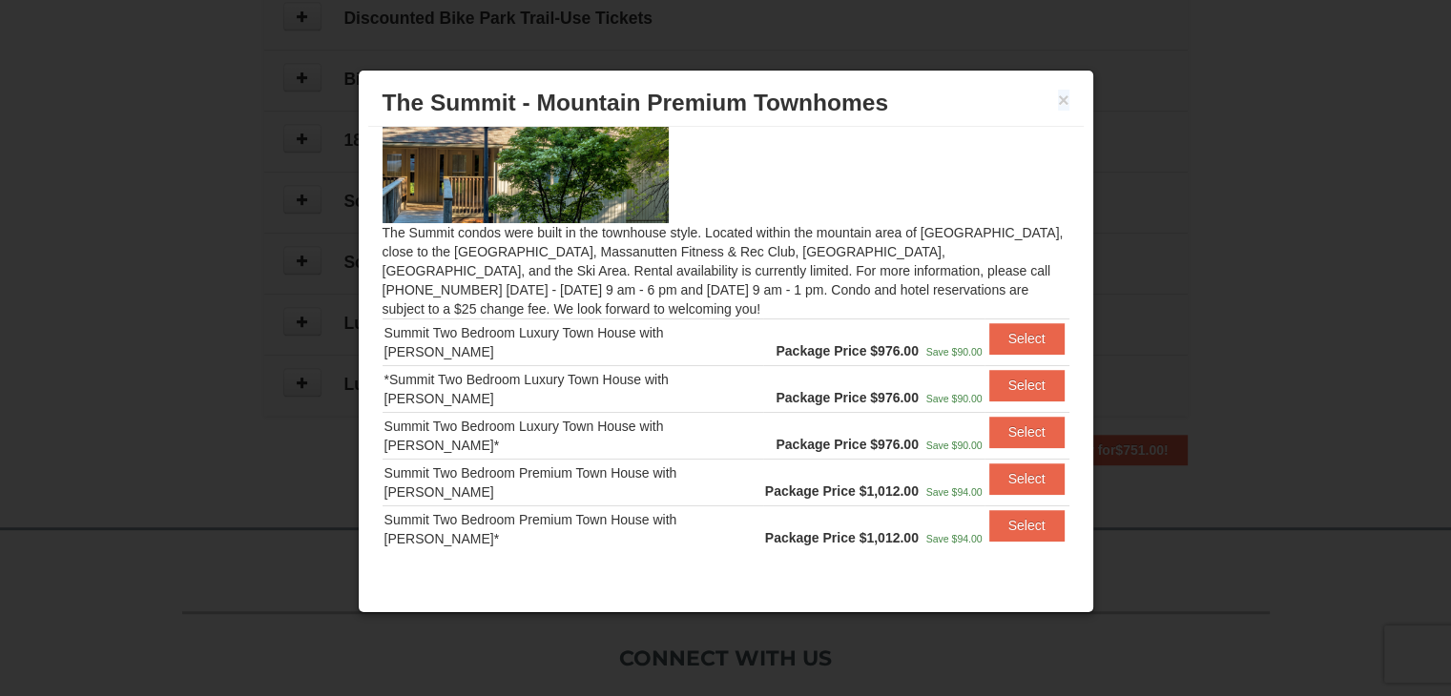
scroll to position [0, 0]
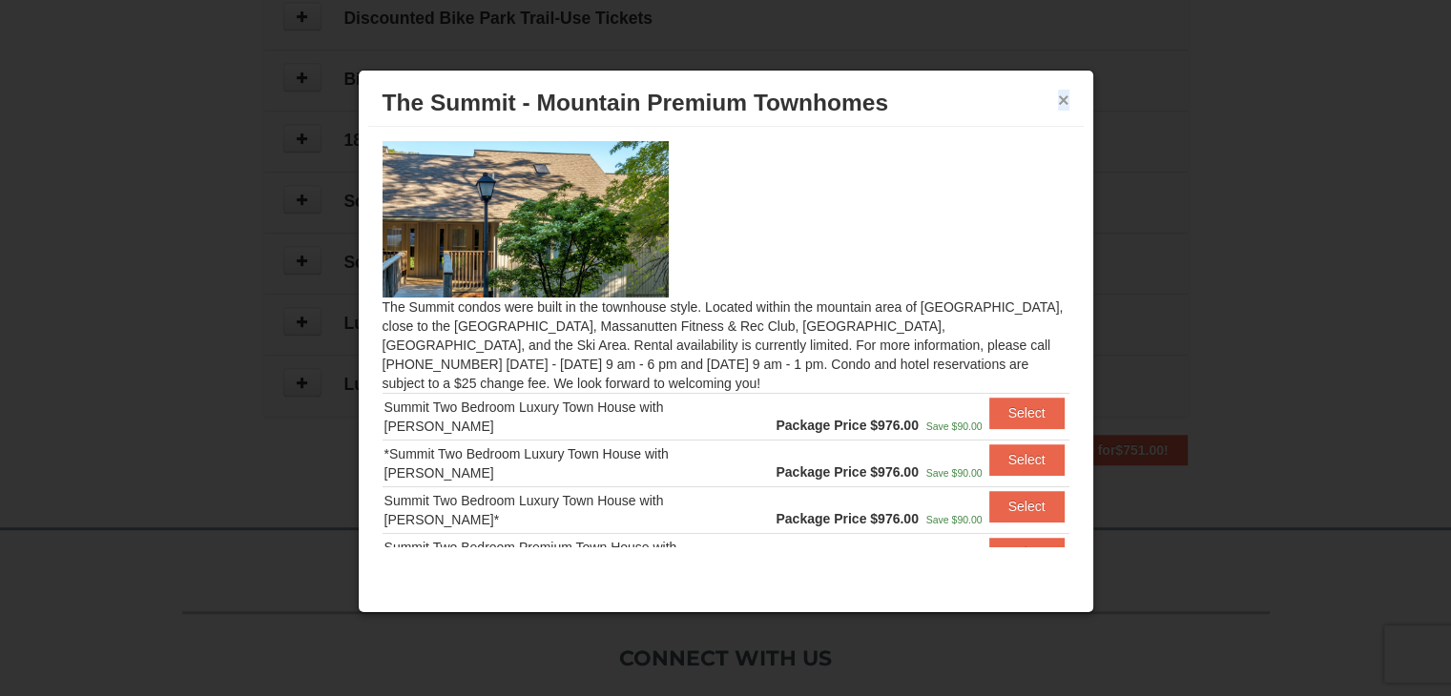
click at [1065, 98] on button "×" at bounding box center [1063, 100] width 11 height 19
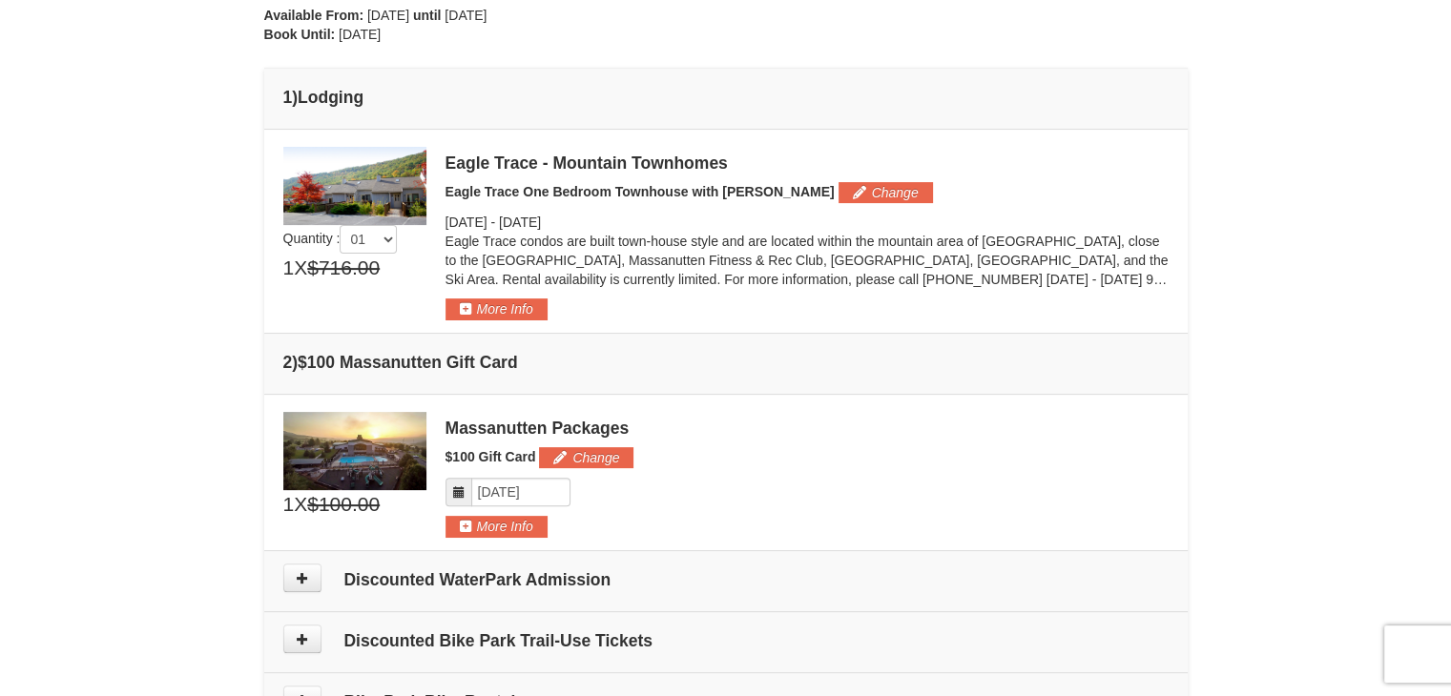
scroll to position [396, 0]
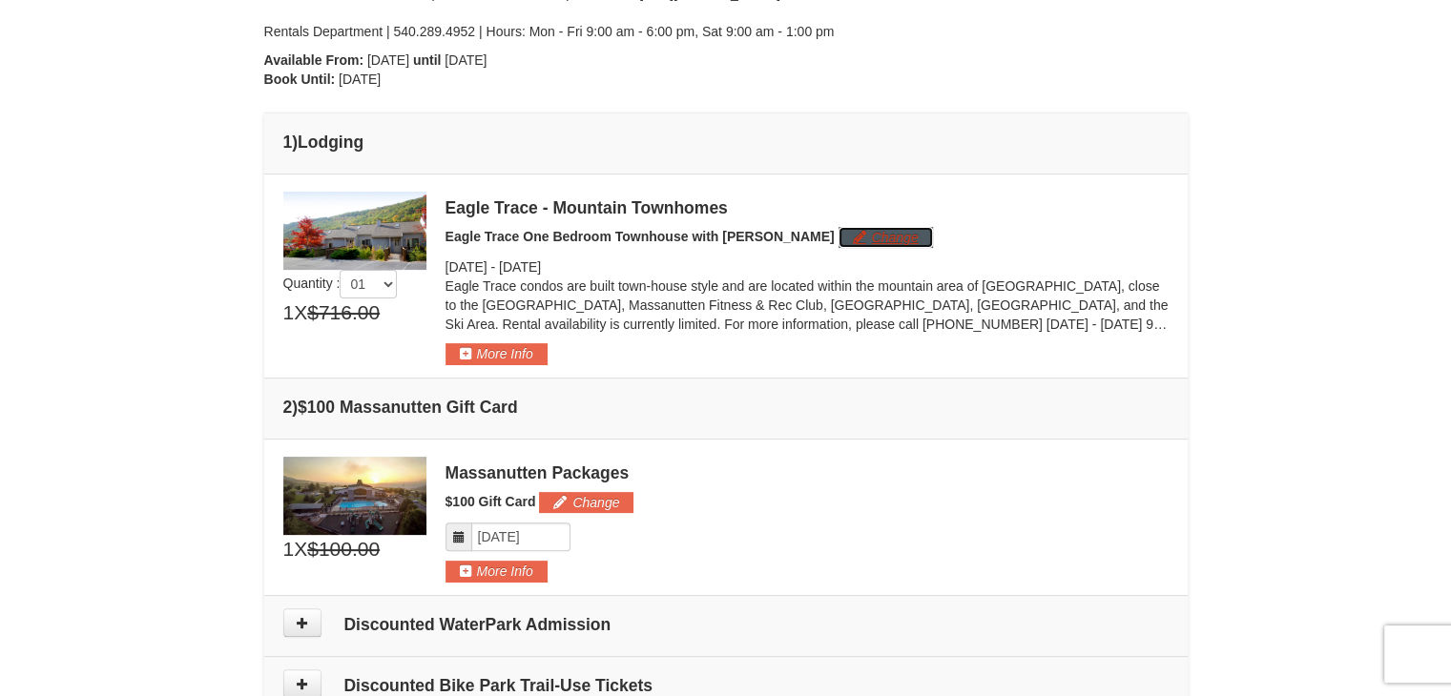
click at [848, 236] on button "Change" at bounding box center [885, 237] width 94 height 21
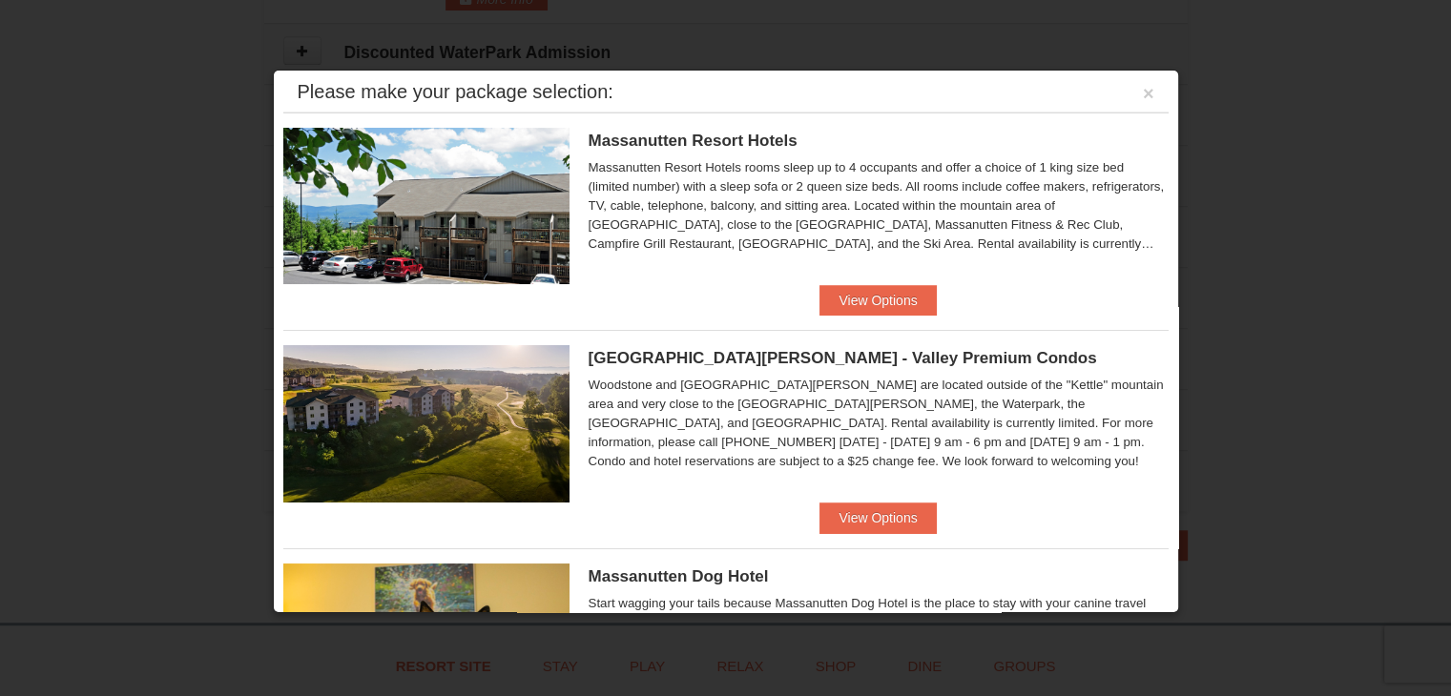
scroll to position [0, 0]
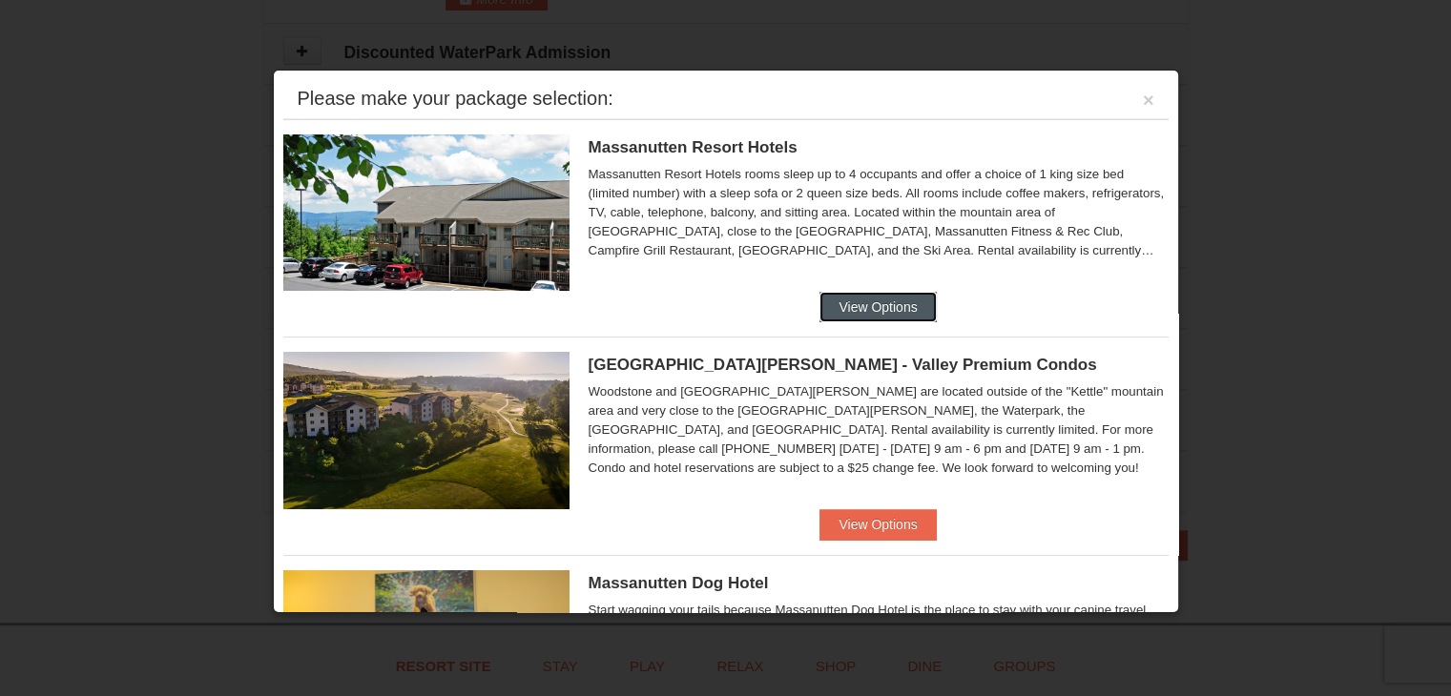
click at [896, 303] on button "View Options" at bounding box center [877, 307] width 116 height 31
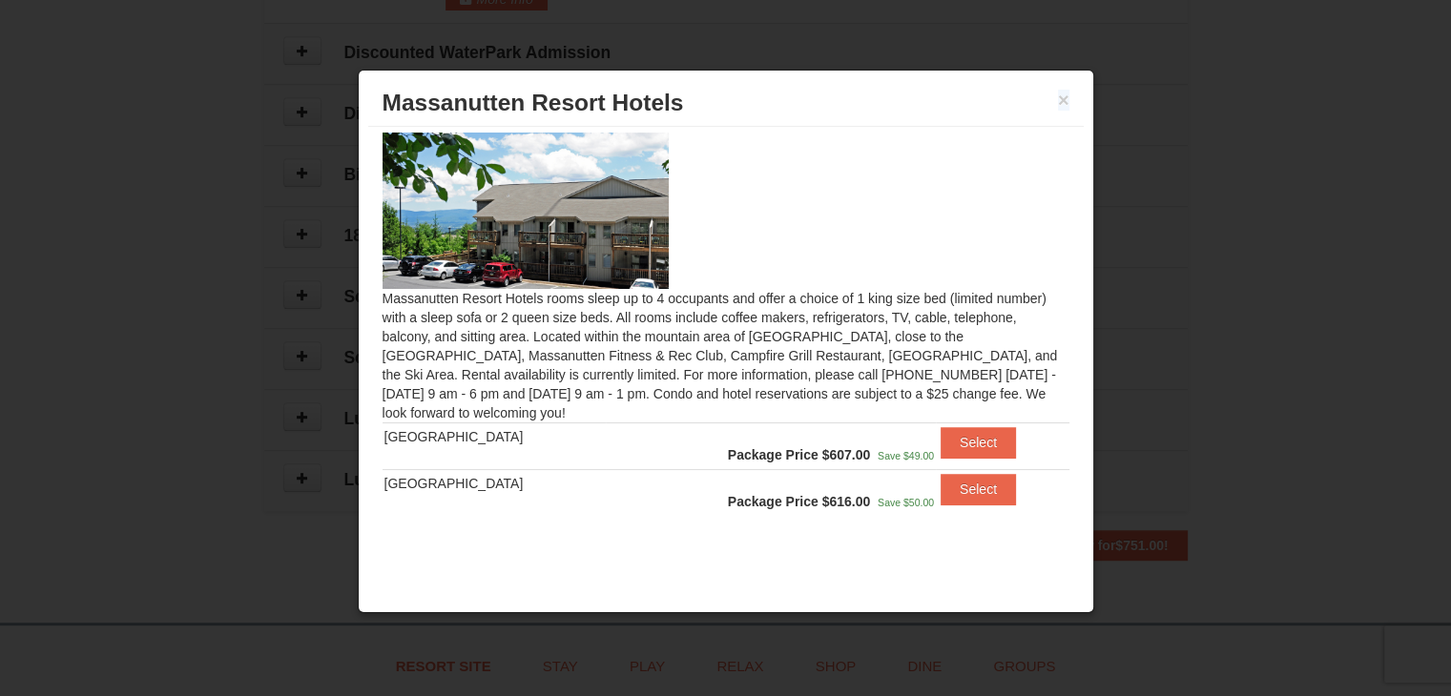
scroll to position [10, 0]
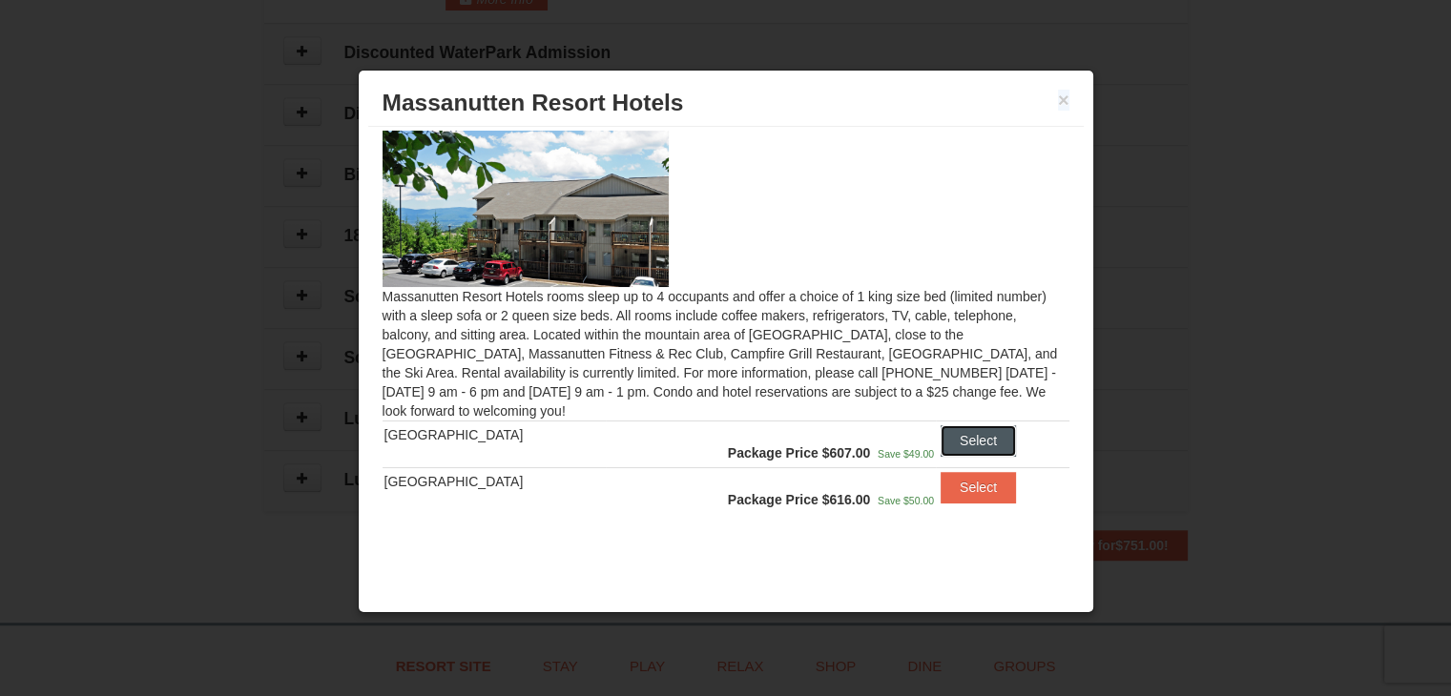
click at [946, 441] on button "Select" at bounding box center [977, 440] width 75 height 31
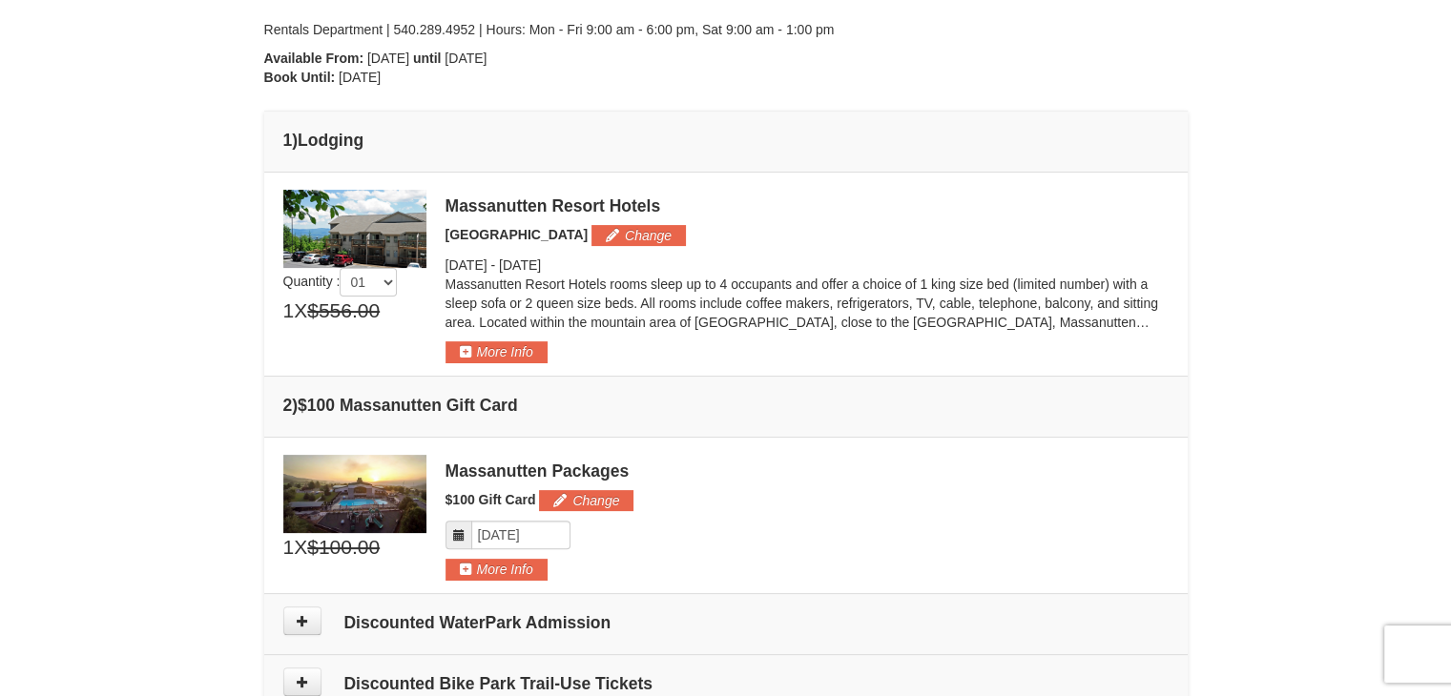
scroll to position [396, 0]
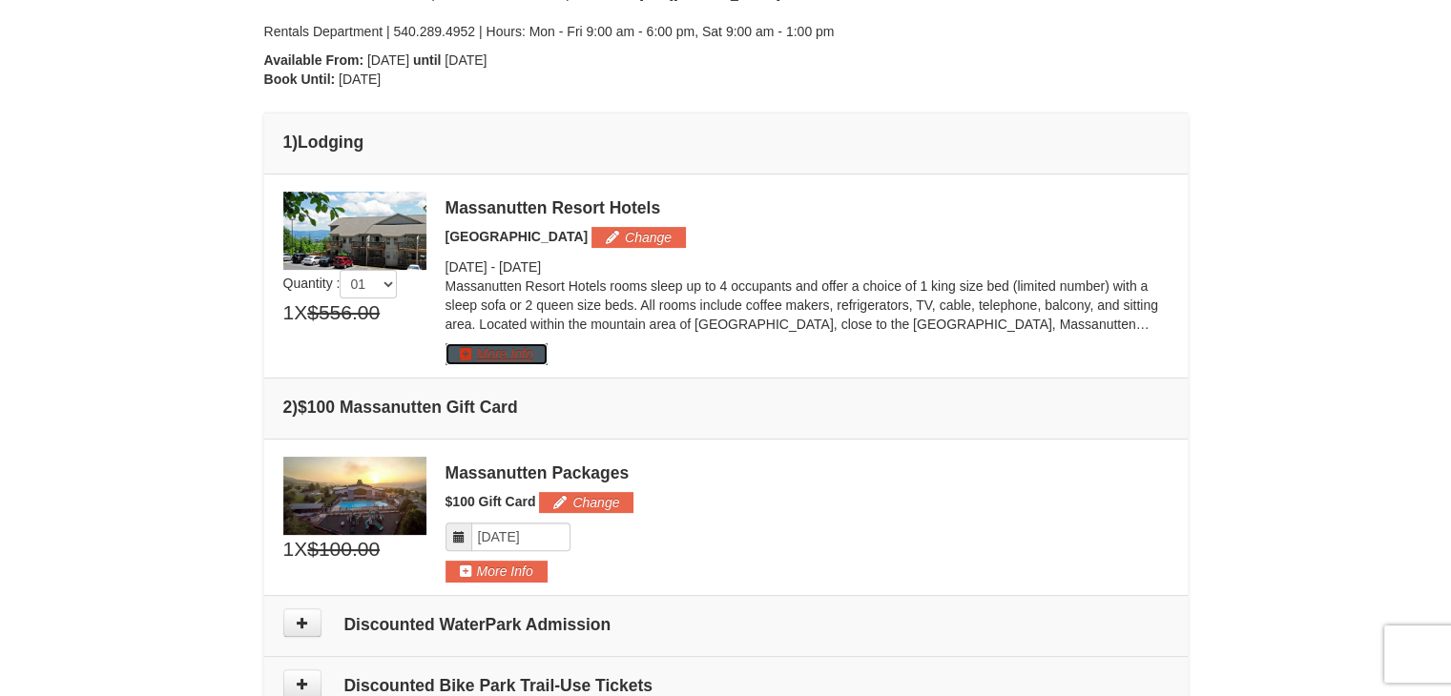
click at [513, 350] on button "More Info" at bounding box center [496, 353] width 102 height 21
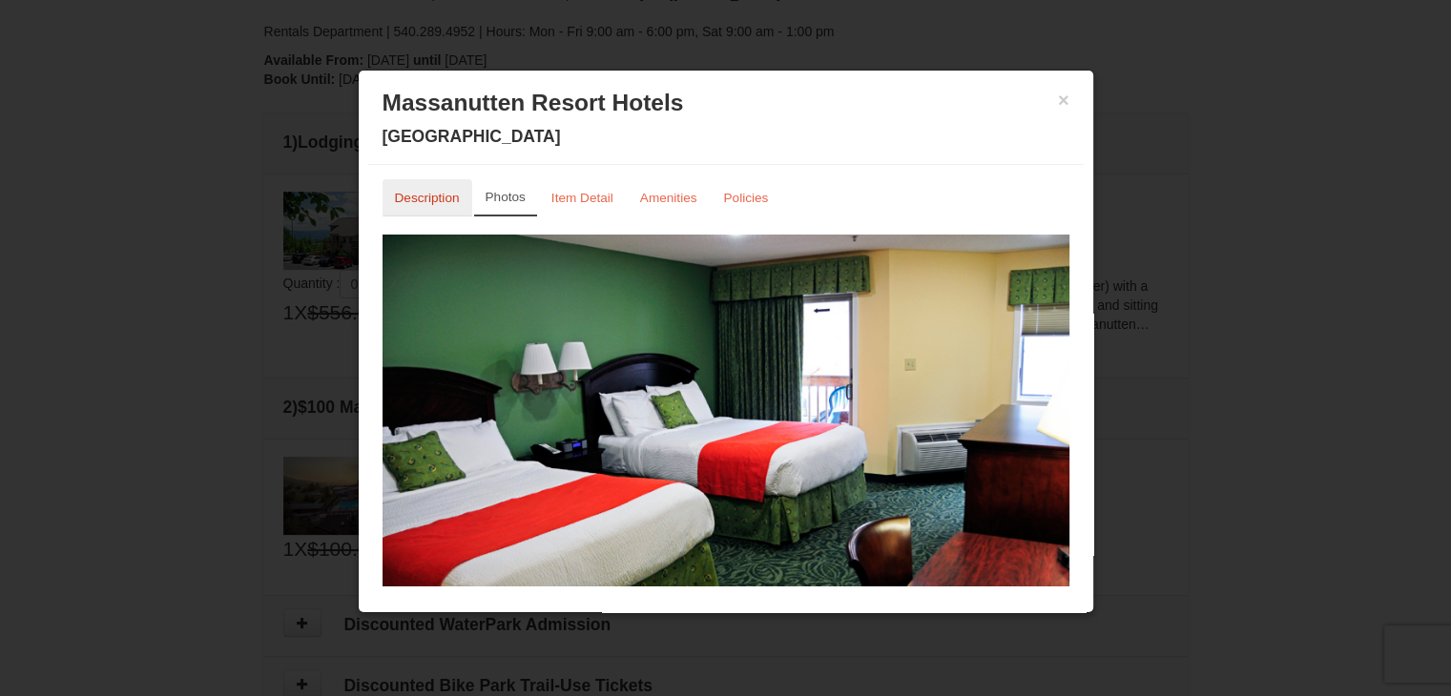
click at [439, 188] on link "Description" at bounding box center [427, 197] width 90 height 37
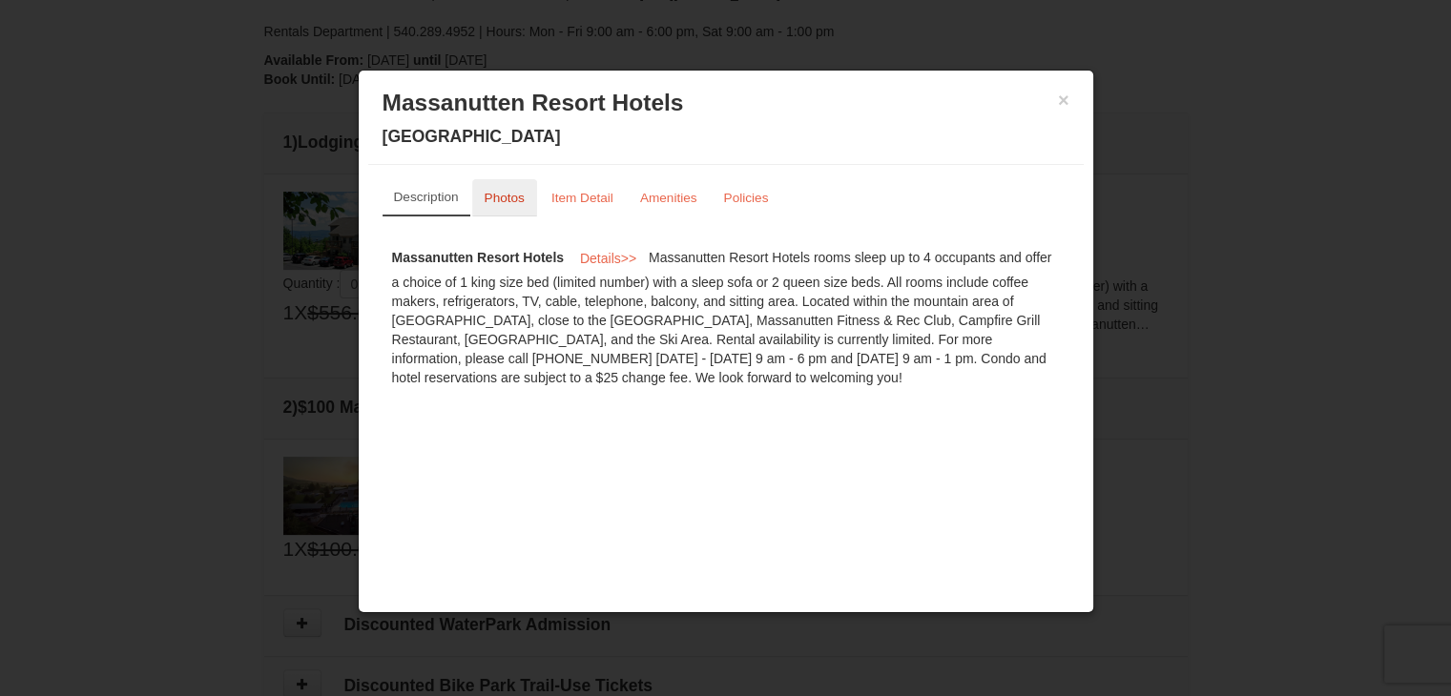
click at [510, 191] on small "Photos" at bounding box center [504, 198] width 40 height 14
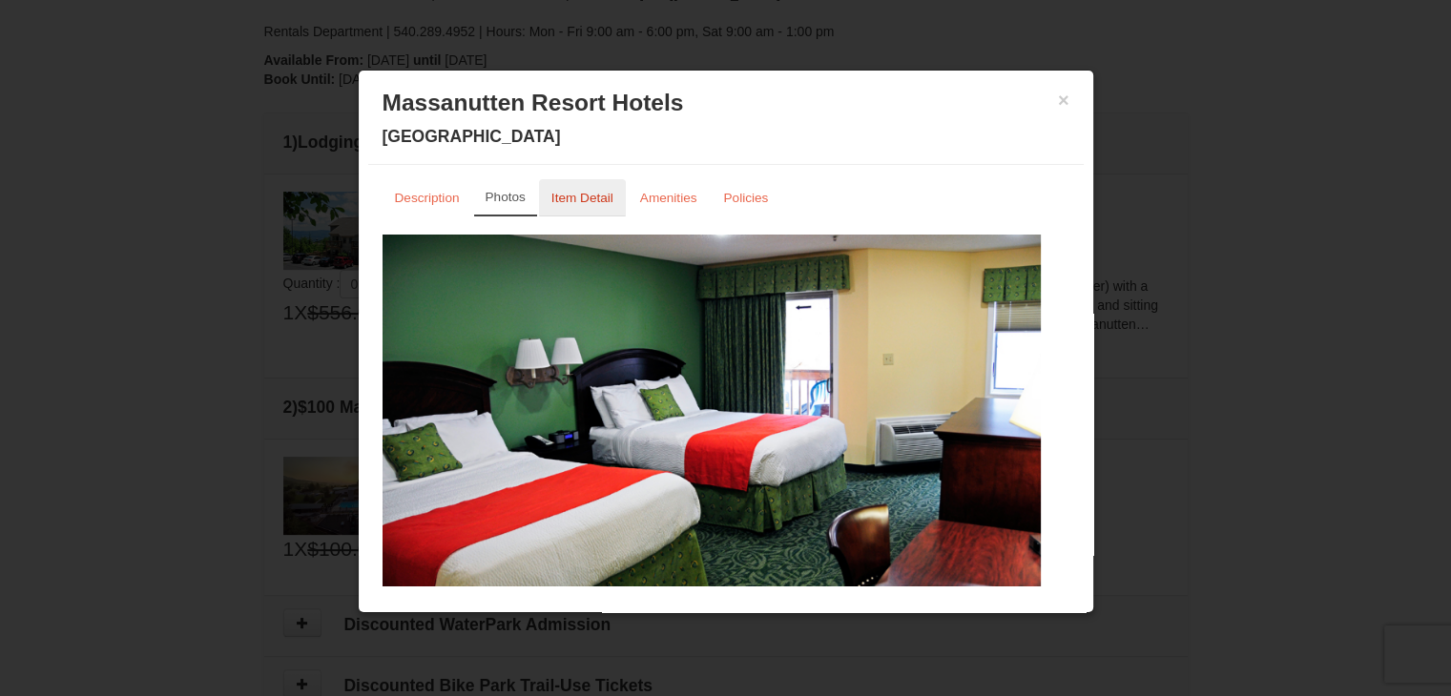
click at [566, 191] on small "Item Detail" at bounding box center [582, 198] width 62 height 14
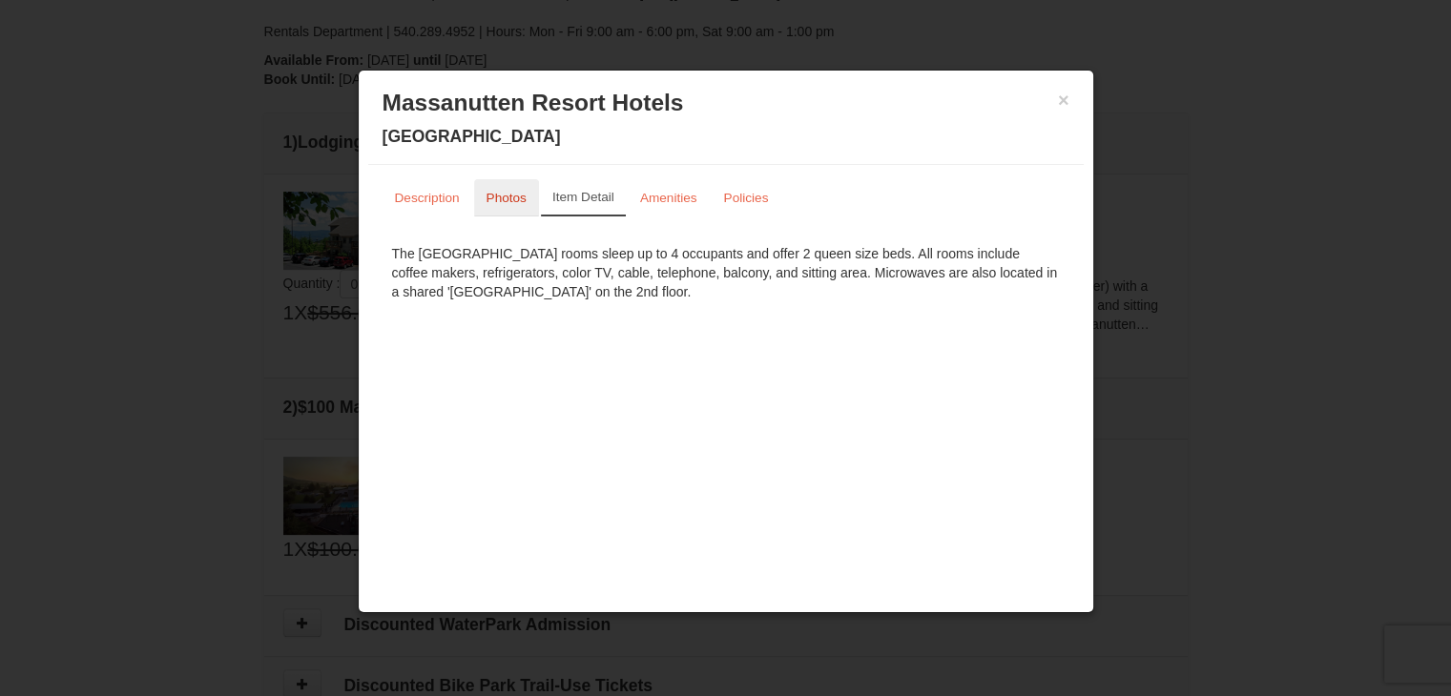
click at [511, 192] on small "Photos" at bounding box center [506, 198] width 40 height 14
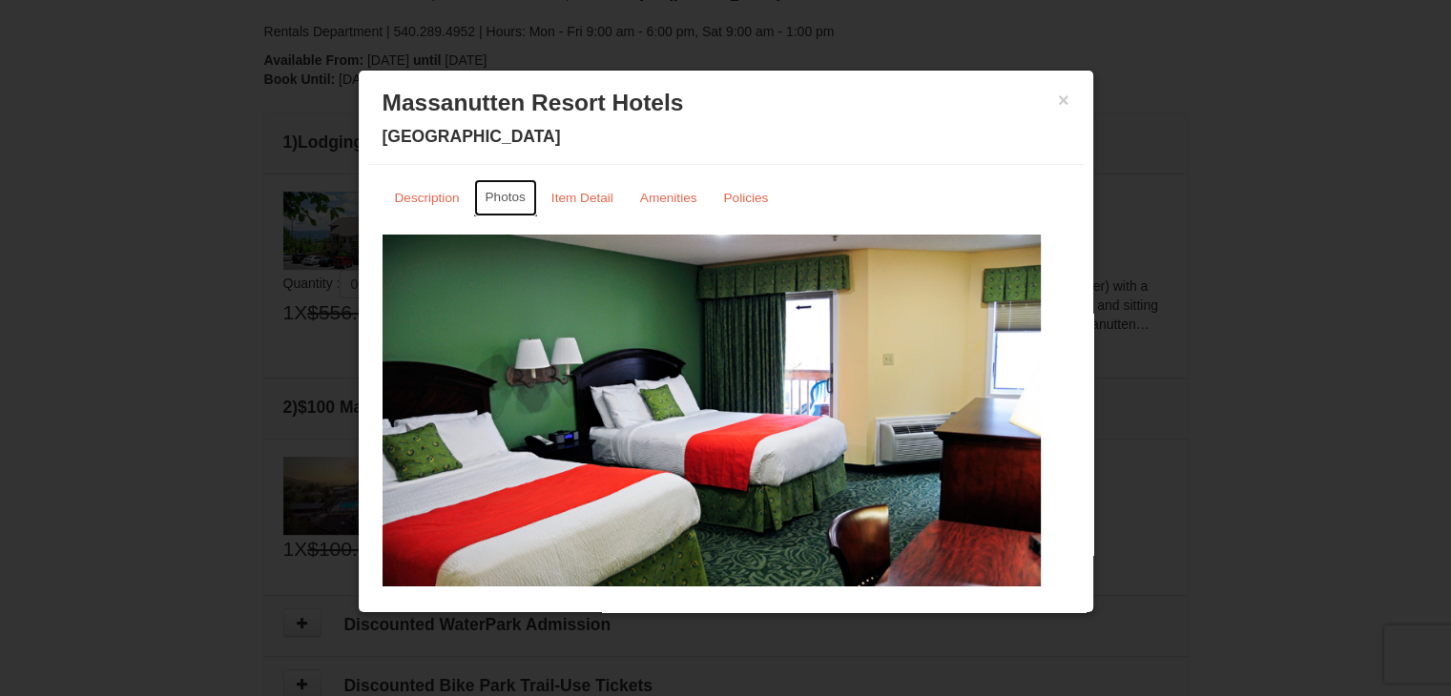
scroll to position [43, 0]
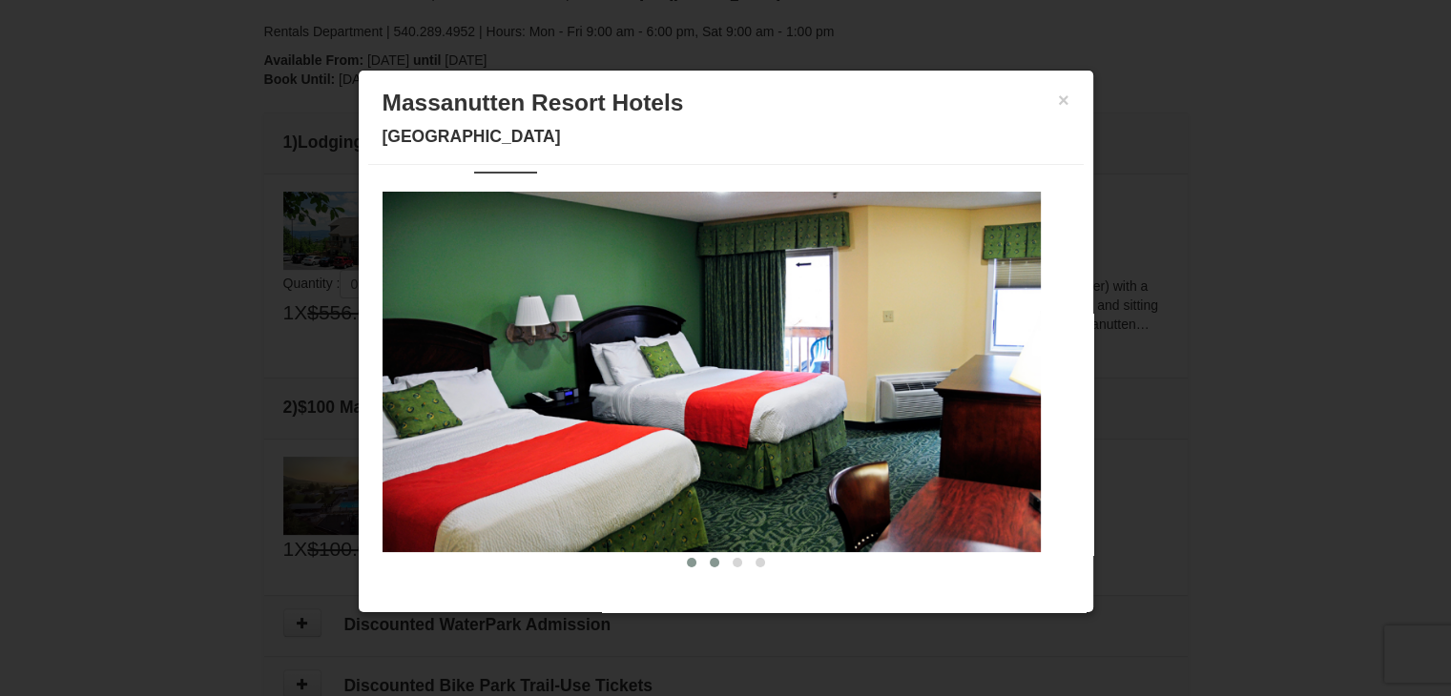
click at [710, 561] on span at bounding box center [715, 563] width 10 height 10
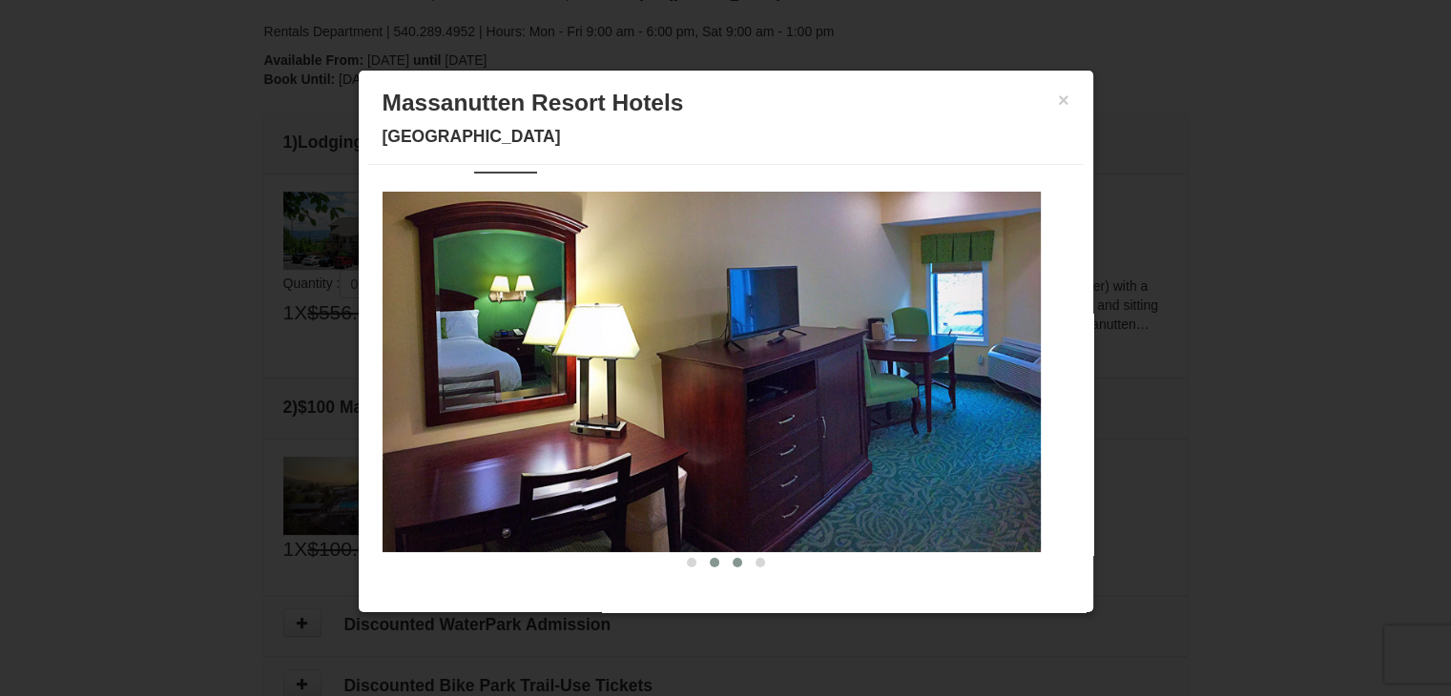
click at [732, 560] on span at bounding box center [737, 563] width 10 height 10
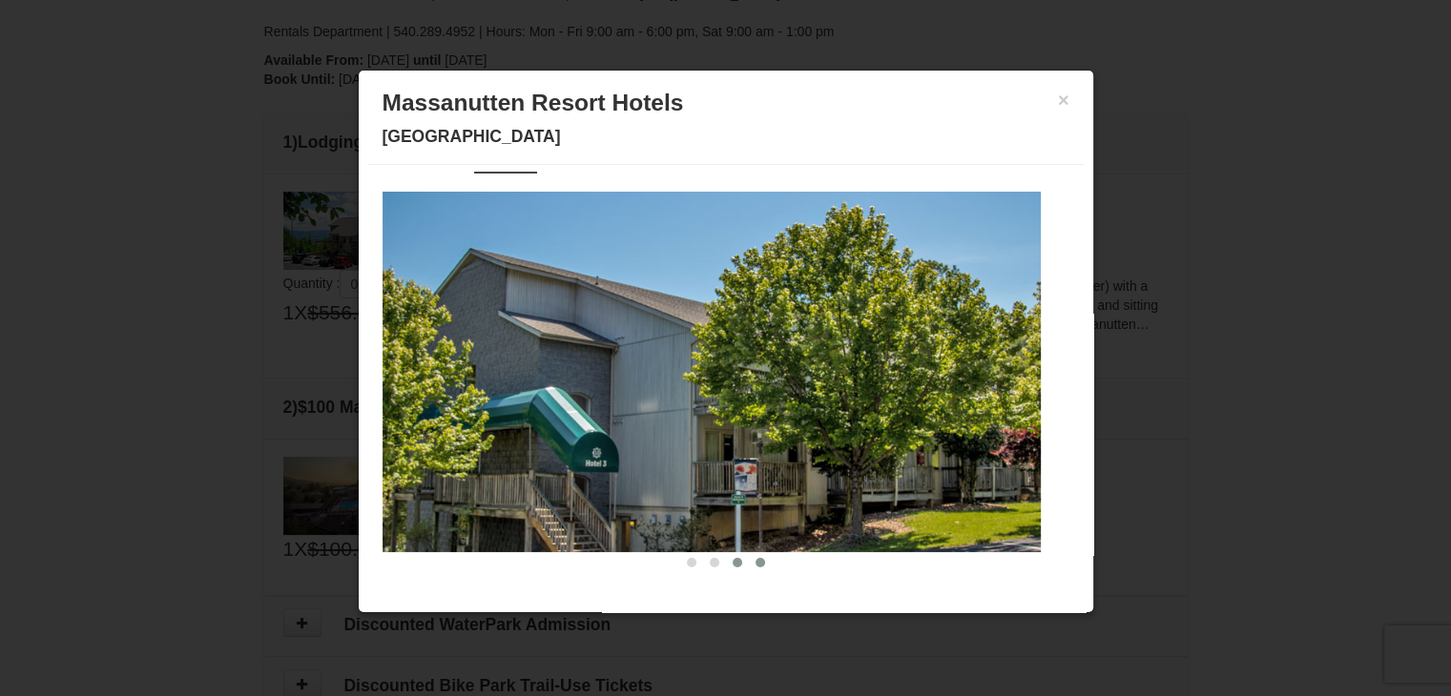
click at [755, 562] on span at bounding box center [760, 563] width 10 height 10
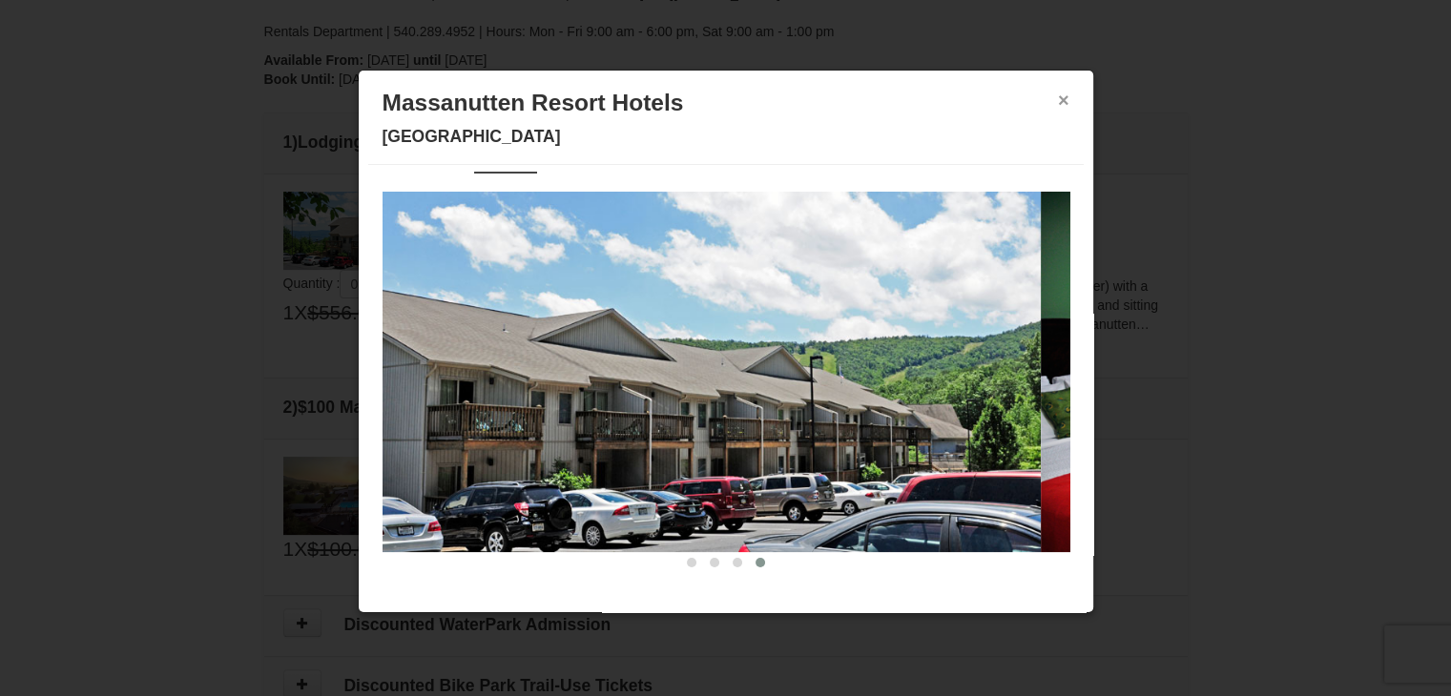
click at [1058, 94] on button "×" at bounding box center [1063, 100] width 11 height 19
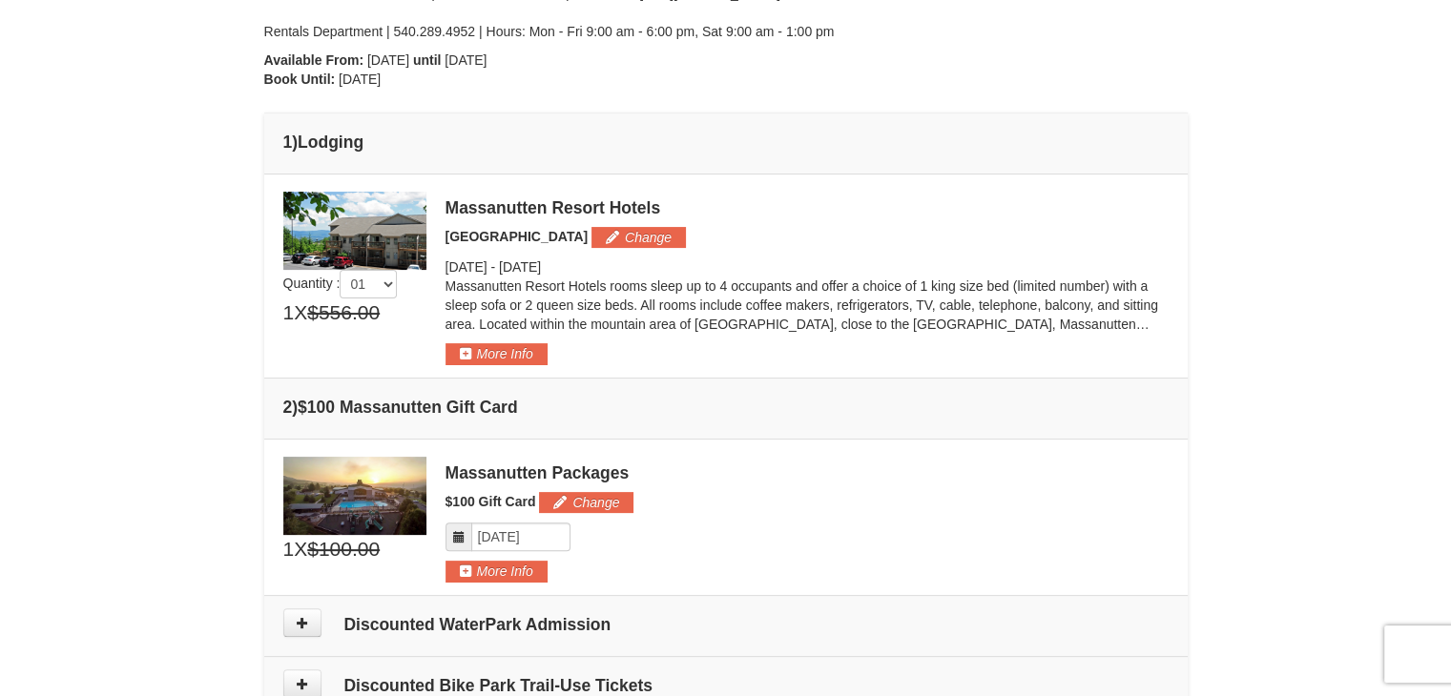
click at [501, 366] on td "Please make your package selection: × Save $49.00" at bounding box center [725, 277] width 923 height 204
click at [504, 360] on button "More Info" at bounding box center [496, 353] width 102 height 21
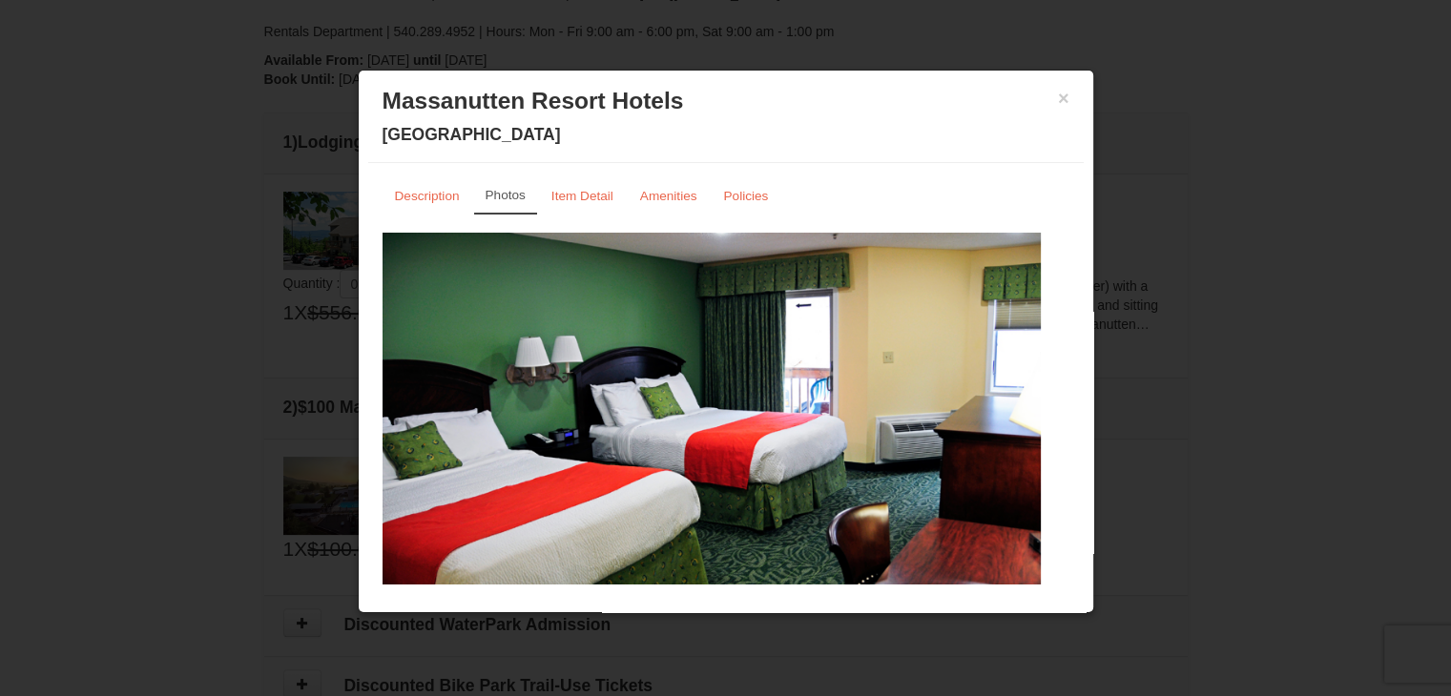
scroll to position [0, 0]
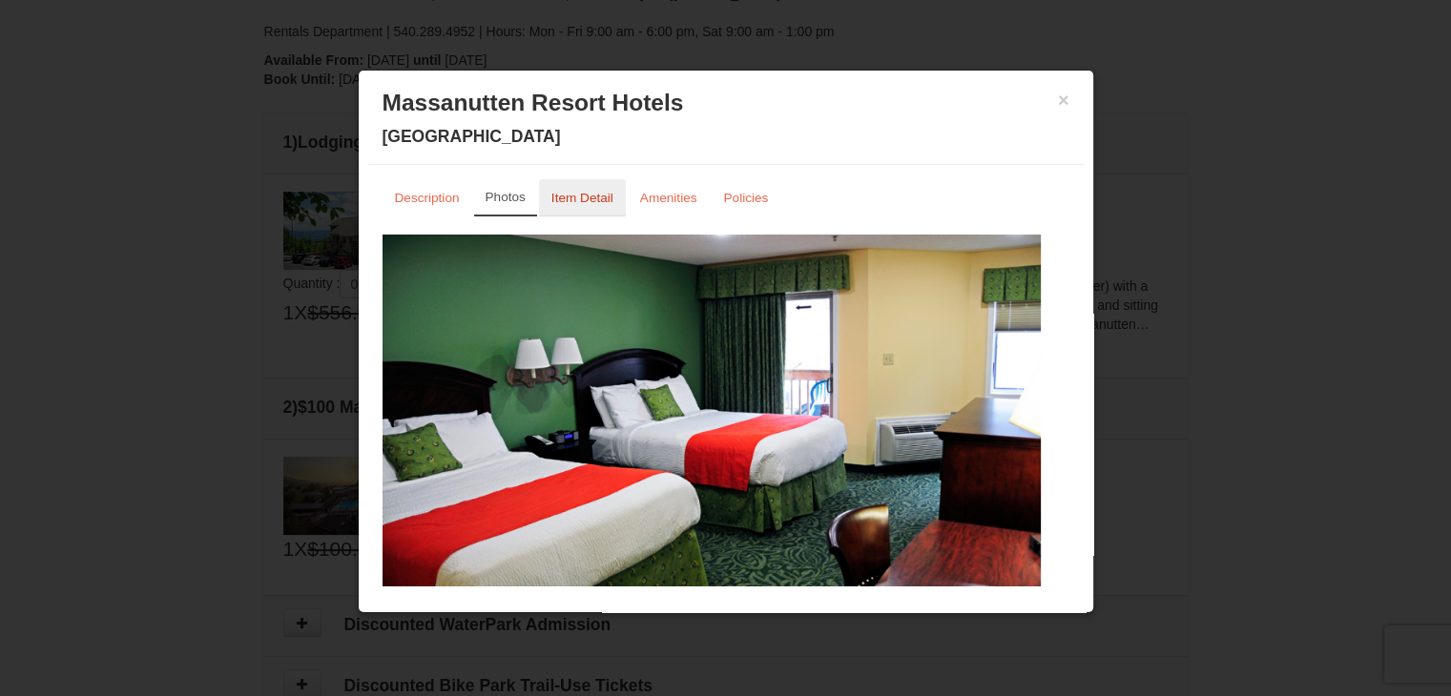
click at [592, 196] on small "Item Detail" at bounding box center [582, 198] width 62 height 14
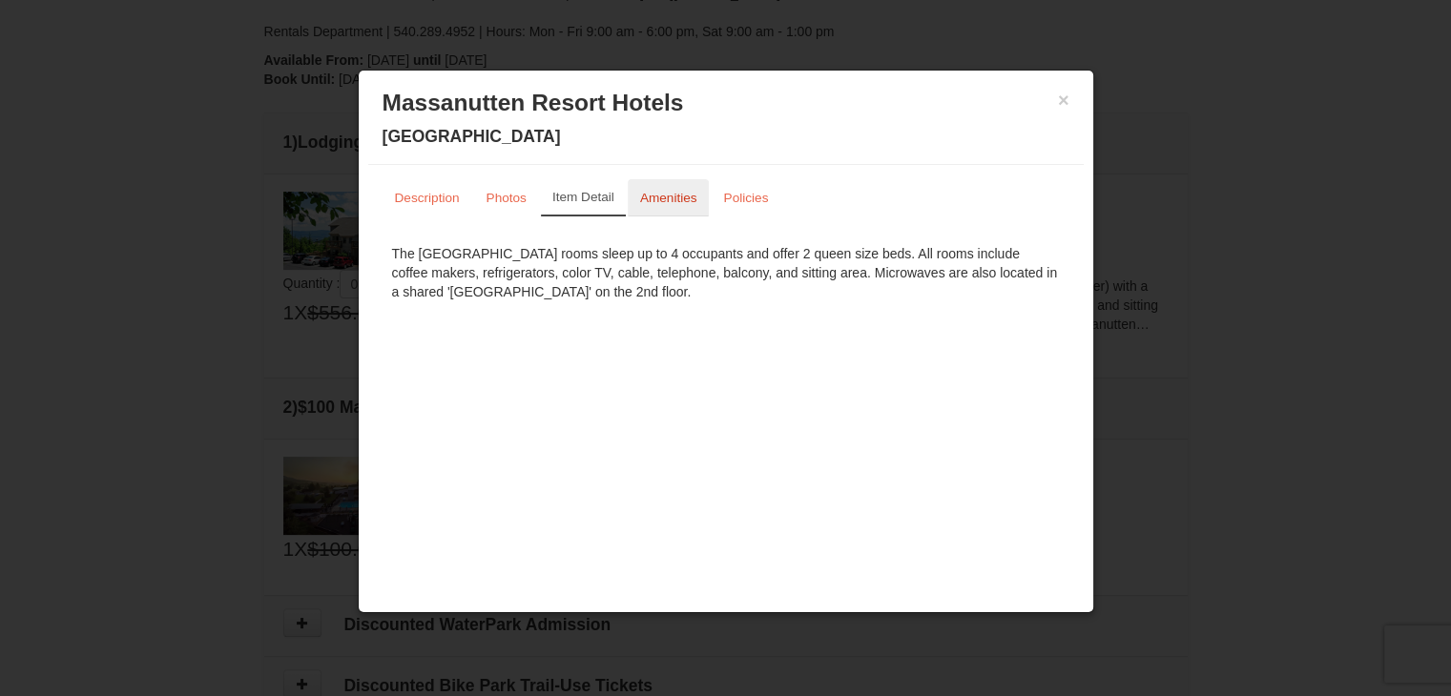
click at [658, 199] on small "Amenities" at bounding box center [668, 198] width 57 height 14
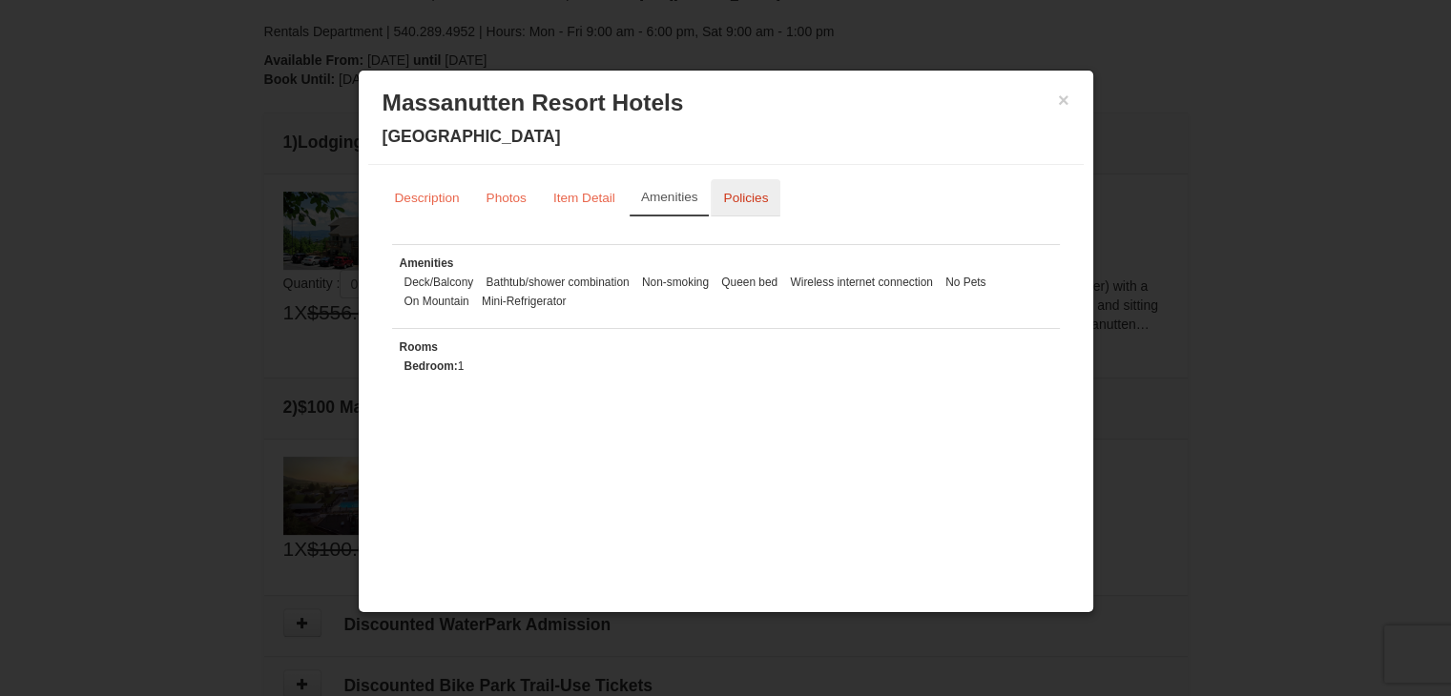
click at [740, 196] on small "Policies" at bounding box center [745, 198] width 45 height 14
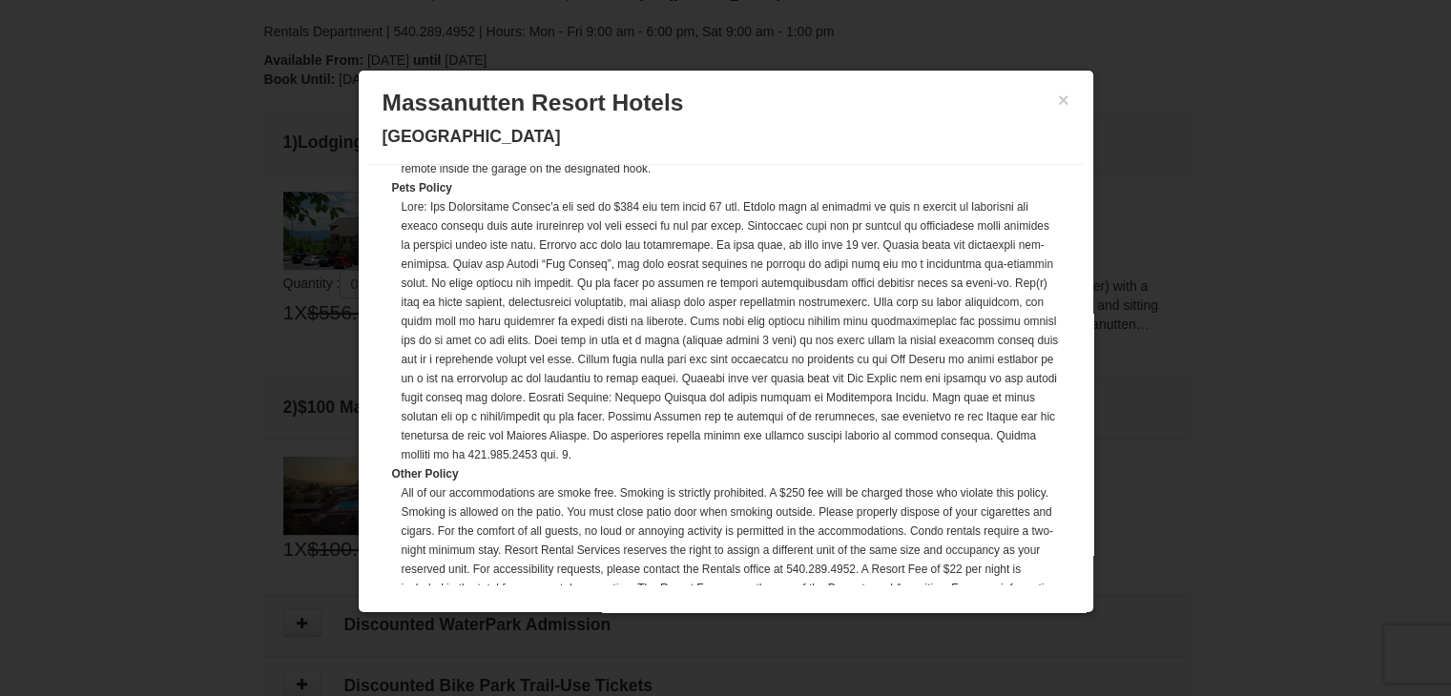
scroll to position [304, 0]
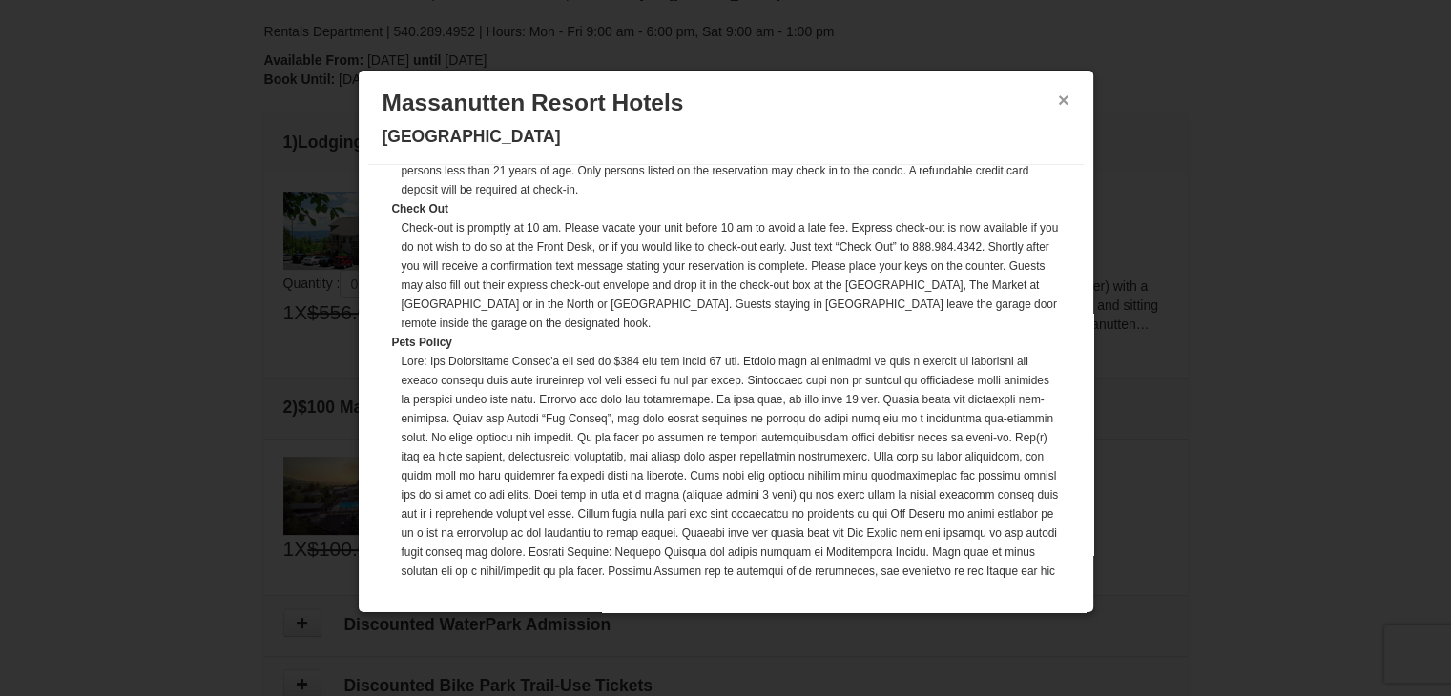
click at [1058, 99] on button "×" at bounding box center [1063, 100] width 11 height 19
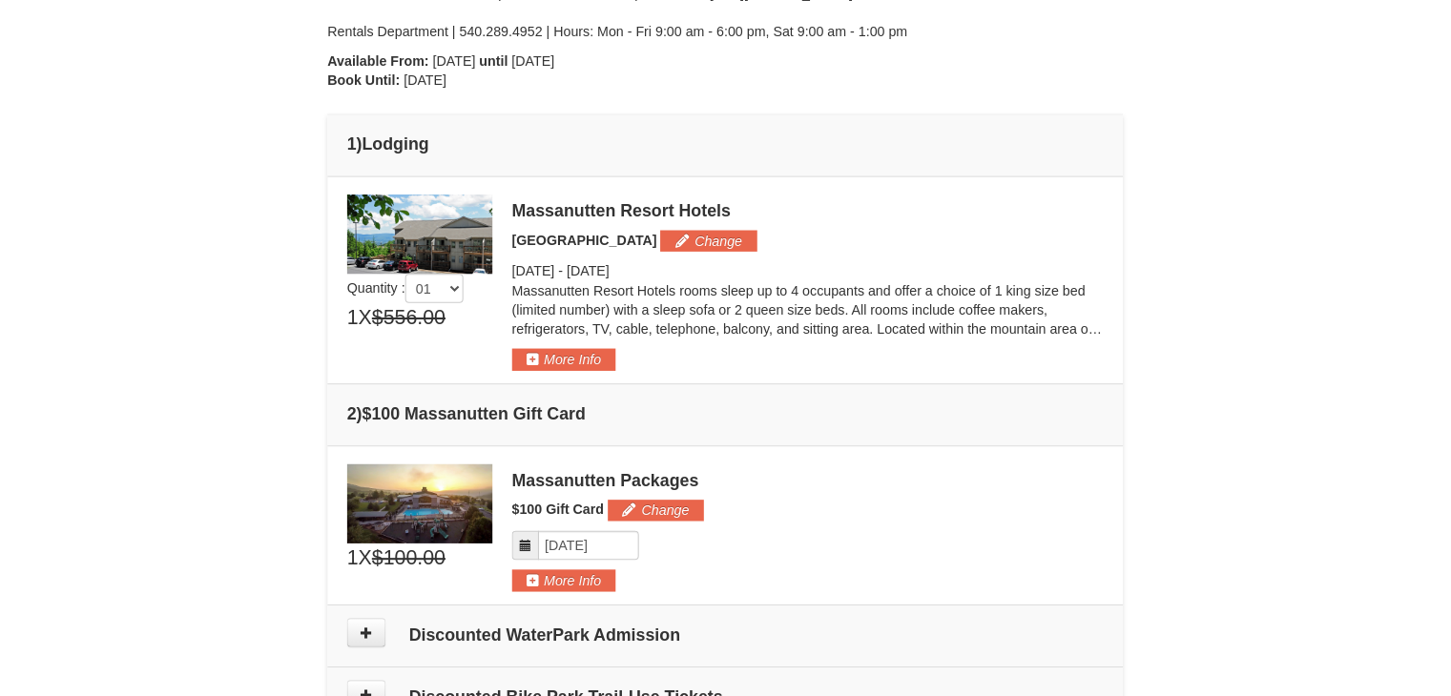
scroll to position [396, 0]
